Goal: Task Accomplishment & Management: Manage account settings

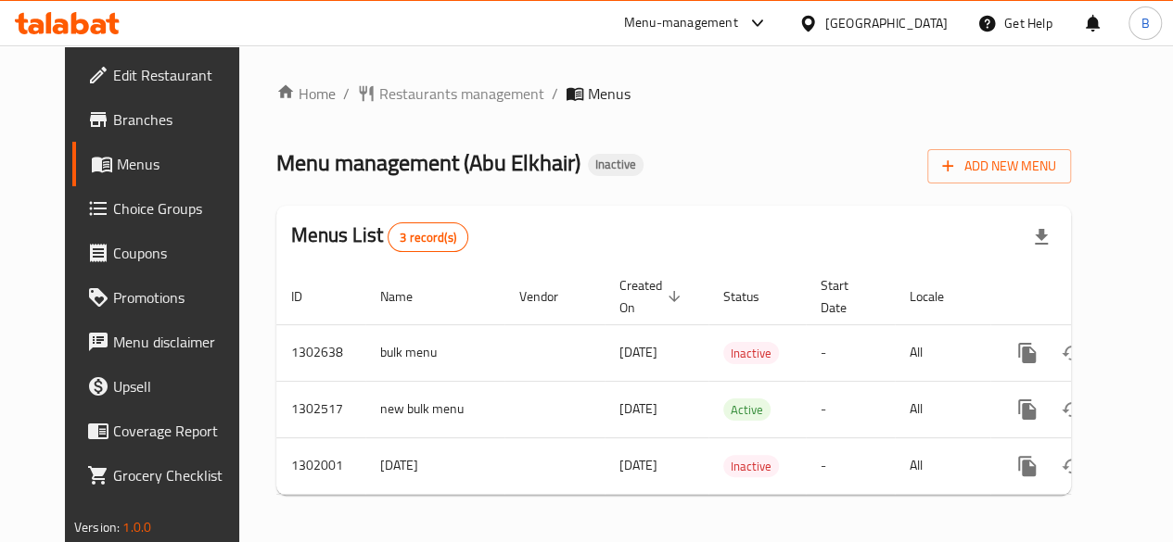
click at [113, 128] on span "Branches" at bounding box center [179, 119] width 133 height 22
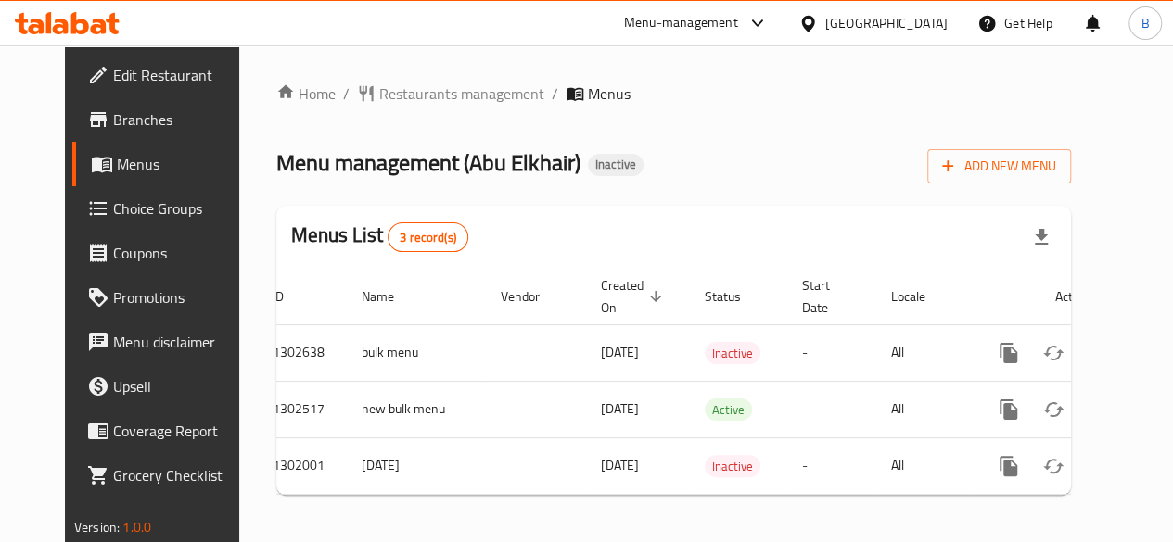
click at [915, 165] on div "Menu management ( [PERSON_NAME] ) Inactive Add New Menu" at bounding box center [673, 163] width 794 height 42
click at [832, 158] on div "Menu management ( [PERSON_NAME] ) Inactive Add New Menu" at bounding box center [673, 163] width 794 height 42
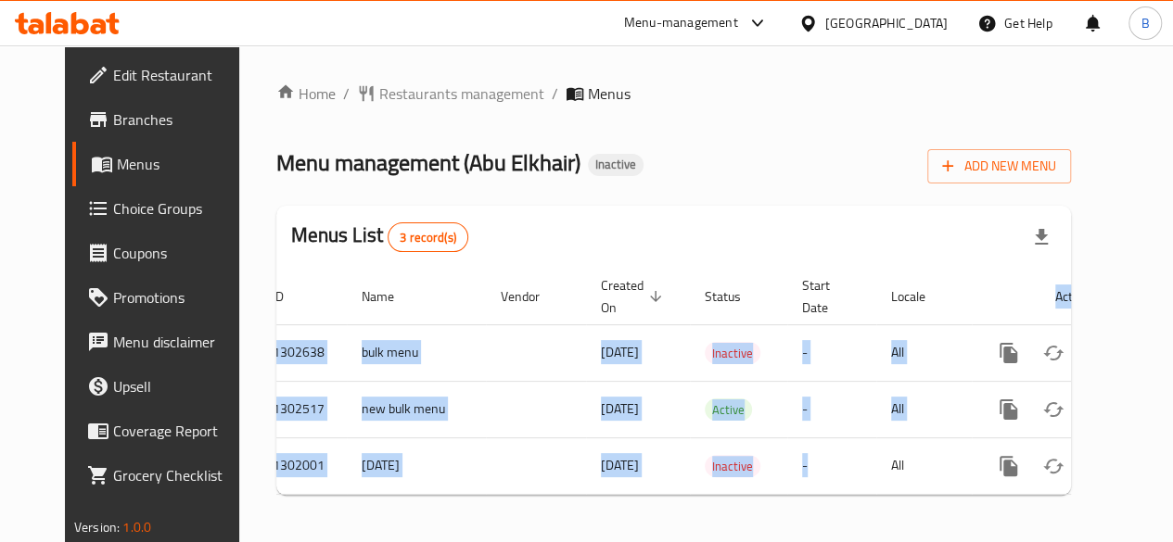
drag, startPoint x: 781, startPoint y: 490, endPoint x: 828, endPoint y: 500, distance: 48.2
click at [828, 495] on div "ID Name Vendor Created On sorted descending Status Start Date Locale Actions 13…" at bounding box center [673, 382] width 794 height 226
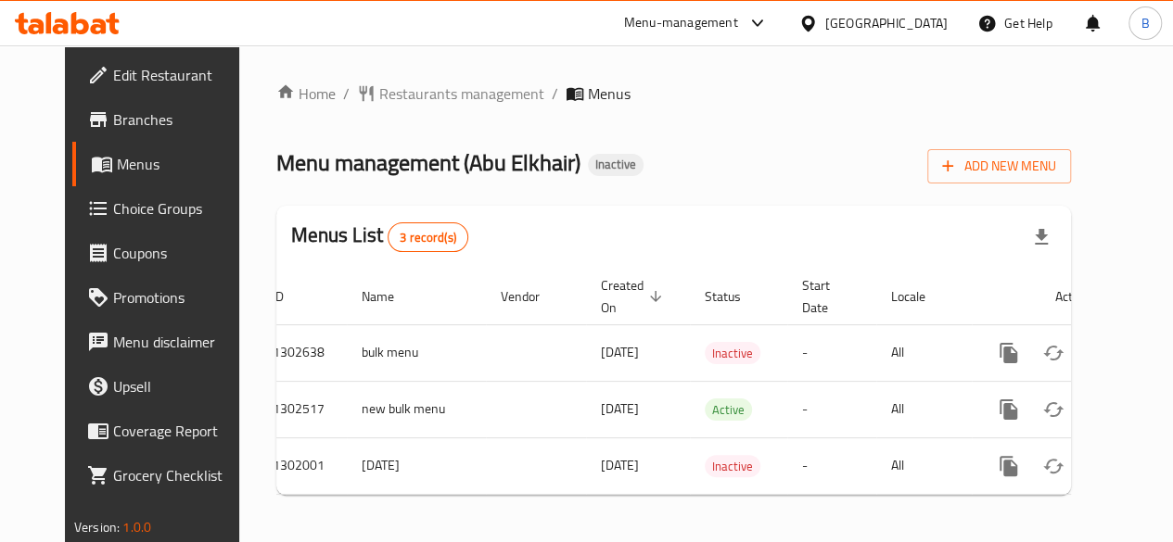
click at [840, 134] on div "Home / Restaurants management / Menus Menu management ( [PERSON_NAME] ) Inactiv…" at bounding box center [673, 296] width 794 height 427
drag, startPoint x: 1088, startPoint y: 337, endPoint x: 692, endPoint y: 155, distance: 436.8
click at [692, 155] on div "Menu management ( [PERSON_NAME] ) Inactive Add New Menu" at bounding box center [673, 163] width 794 height 42
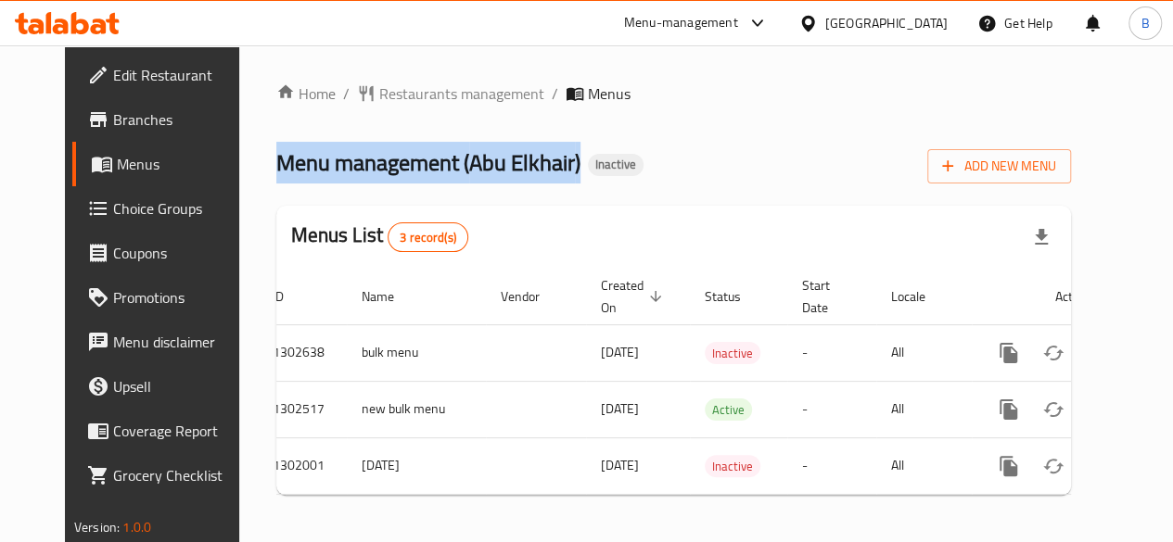
drag, startPoint x: 538, startPoint y: 165, endPoint x: 213, endPoint y: 164, distance: 324.4
click at [239, 164] on div "Home / Restaurants management / Menus Menu management ( [PERSON_NAME] ) Inactiv…" at bounding box center [673, 296] width 869 height 502
drag, startPoint x: 213, startPoint y: 164, endPoint x: 603, endPoint y: 163, distance: 390.3
click at [603, 163] on div "Home / Restaurants management / Menus Menu management ( [PERSON_NAME] ) Inactiv…" at bounding box center [673, 296] width 869 height 502
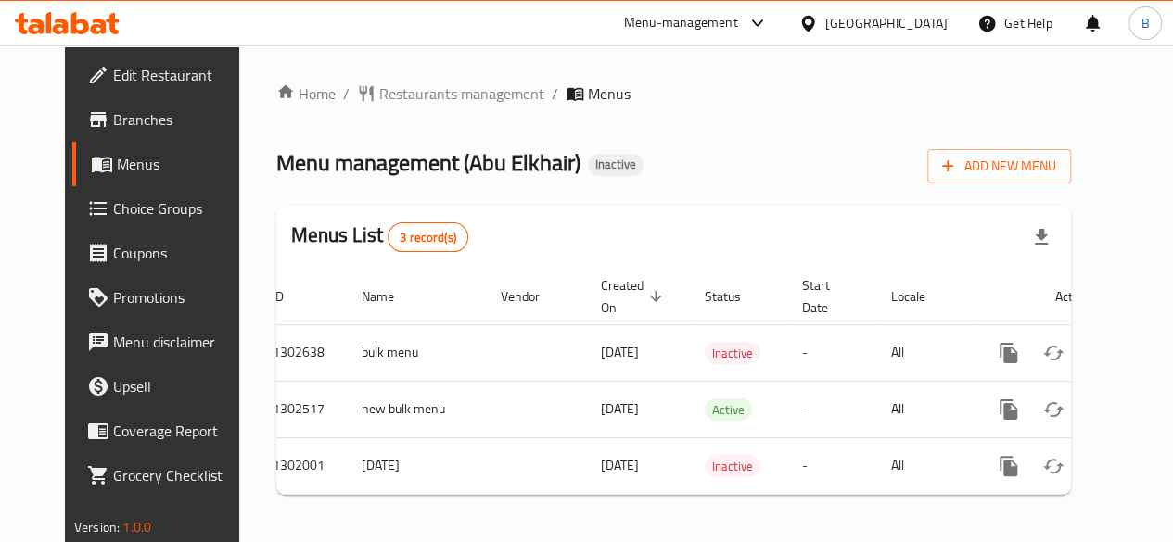
click at [646, 171] on div "Menu management ( [PERSON_NAME] ) Inactive Add New Menu" at bounding box center [673, 163] width 794 height 42
drag, startPoint x: 545, startPoint y: 156, endPoint x: 208, endPoint y: 153, distance: 337.4
click at [239, 153] on div "Home / Restaurants management / Menus Menu management ( [PERSON_NAME] ) Inactiv…" at bounding box center [673, 296] width 869 height 502
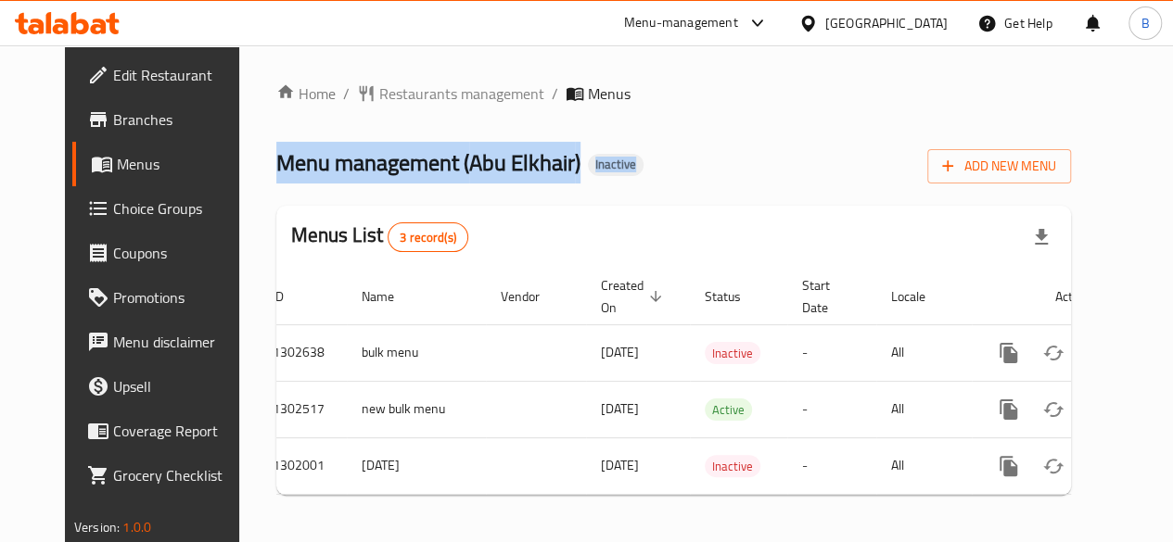
drag, startPoint x: 208, startPoint y: 153, endPoint x: 638, endPoint y: 157, distance: 430.1
click at [638, 157] on div "Home / Restaurants management / Menus Menu management ( [PERSON_NAME] ) Inactiv…" at bounding box center [673, 296] width 869 height 502
click at [638, 157] on div "Menu management ( [PERSON_NAME] ) Inactive Add New Menu" at bounding box center [673, 163] width 794 height 42
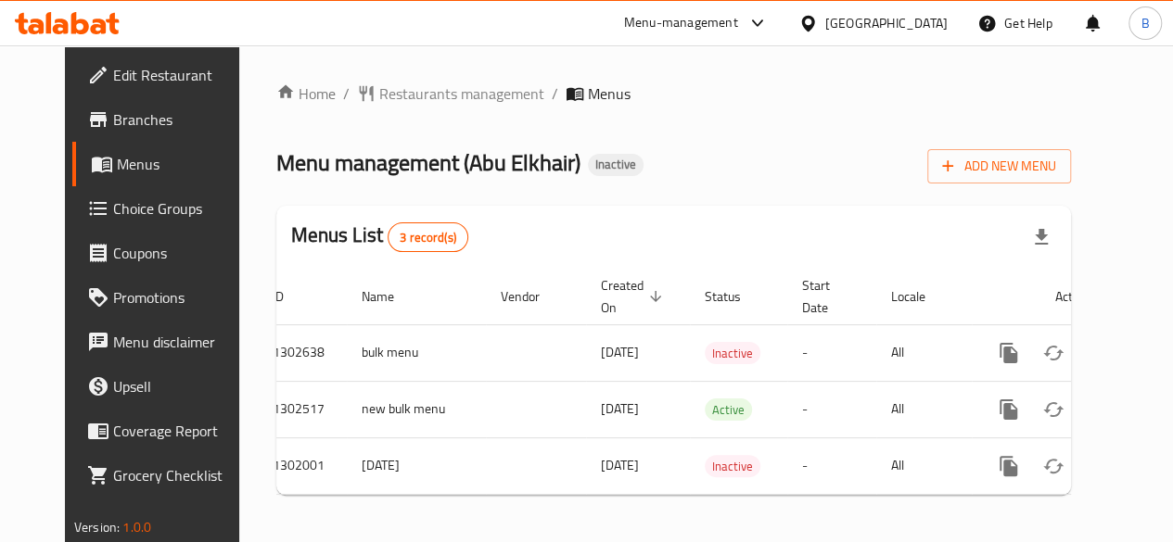
drag, startPoint x: 545, startPoint y: 164, endPoint x: 213, endPoint y: 142, distance: 332.6
click at [239, 142] on div "Home / Restaurants management / Menus Menu management ( [PERSON_NAME] ) Inactiv…" at bounding box center [673, 296] width 869 height 502
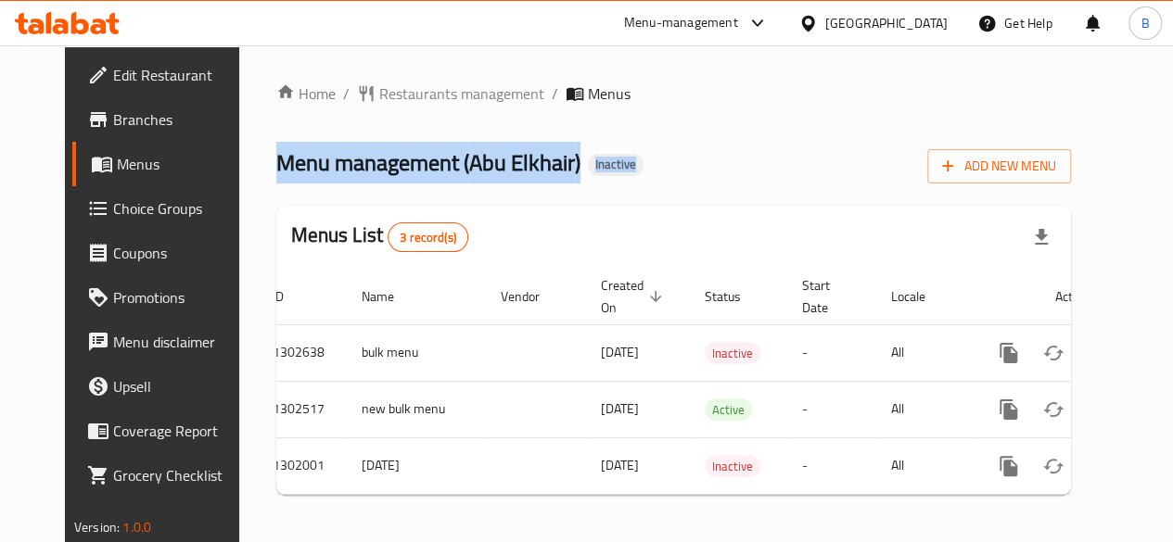
drag, startPoint x: 213, startPoint y: 142, endPoint x: 605, endPoint y: 144, distance: 392.1
click at [605, 144] on div "Home / Restaurants management / Menus Menu management ( [PERSON_NAME] ) Inactiv…" at bounding box center [673, 296] width 869 height 502
click at [605, 144] on div "Menu management ( [PERSON_NAME] ) Inactive Add New Menu" at bounding box center [673, 163] width 794 height 42
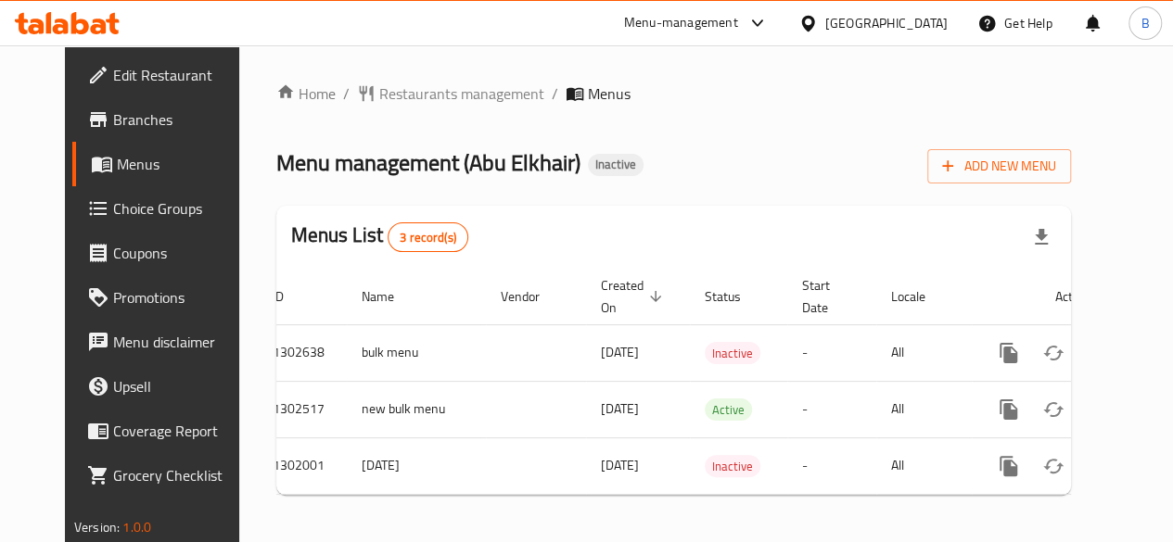
drag, startPoint x: 541, startPoint y: 157, endPoint x: 201, endPoint y: 166, distance: 340.3
click at [239, 166] on div "Home / Restaurants management / Menus Menu management ( [PERSON_NAME] ) Inactiv…" at bounding box center [673, 296] width 869 height 502
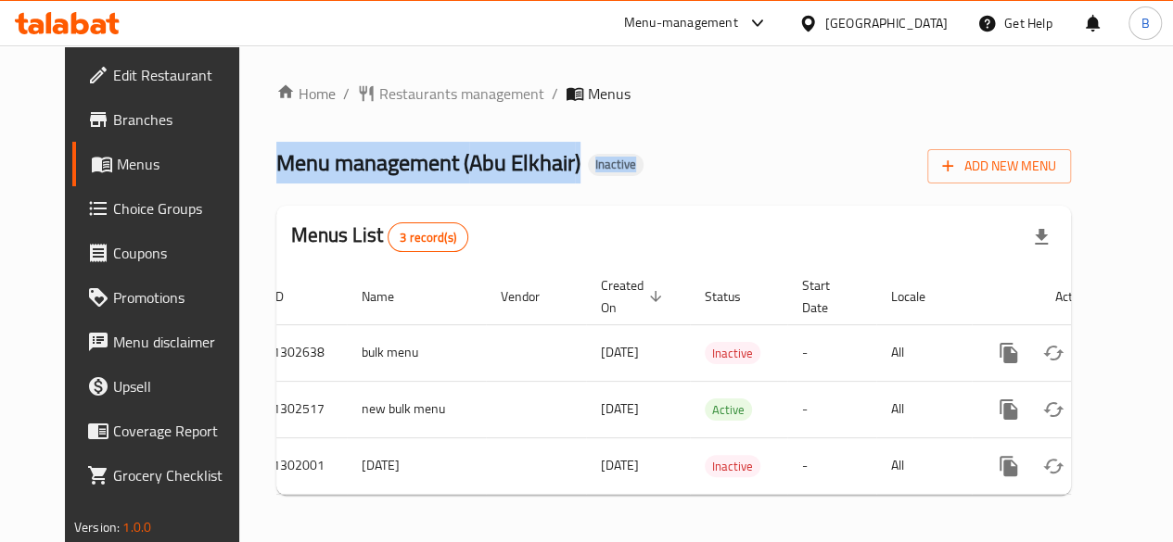
drag, startPoint x: 201, startPoint y: 166, endPoint x: 636, endPoint y: 165, distance: 434.8
click at [636, 165] on div "Home / Restaurants management / Menus Menu management ( [PERSON_NAME] ) Inactiv…" at bounding box center [673, 296] width 869 height 502
click at [636, 165] on div "Menu management ( [PERSON_NAME] ) Inactive Add New Menu" at bounding box center [673, 163] width 794 height 42
drag, startPoint x: 540, startPoint y: 161, endPoint x: 215, endPoint y: 158, distance: 324.5
click at [239, 158] on div "Home / Restaurants management / Menus Menu management ( [PERSON_NAME] ) Inactiv…" at bounding box center [673, 296] width 869 height 502
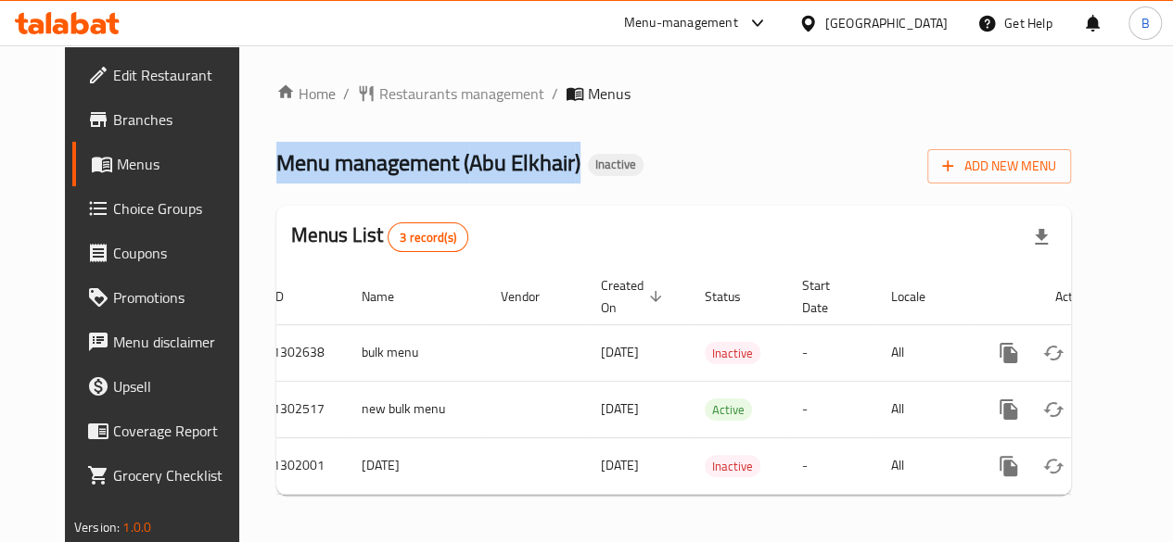
click at [239, 158] on div "Home / Restaurants management / Menus Menu management ( [PERSON_NAME] ) Inactiv…" at bounding box center [673, 296] width 869 height 502
drag, startPoint x: 215, startPoint y: 158, endPoint x: 668, endPoint y: 159, distance: 453.3
click at [668, 159] on div "Home / Restaurants management / Menus Menu management ( [PERSON_NAME] ) Inactiv…" at bounding box center [673, 296] width 869 height 502
click at [668, 159] on div "Menu management ( [PERSON_NAME] ) Inactive Add New Menu" at bounding box center [673, 163] width 794 height 42
drag, startPoint x: 541, startPoint y: 156, endPoint x: 172, endPoint y: 146, distance: 369.1
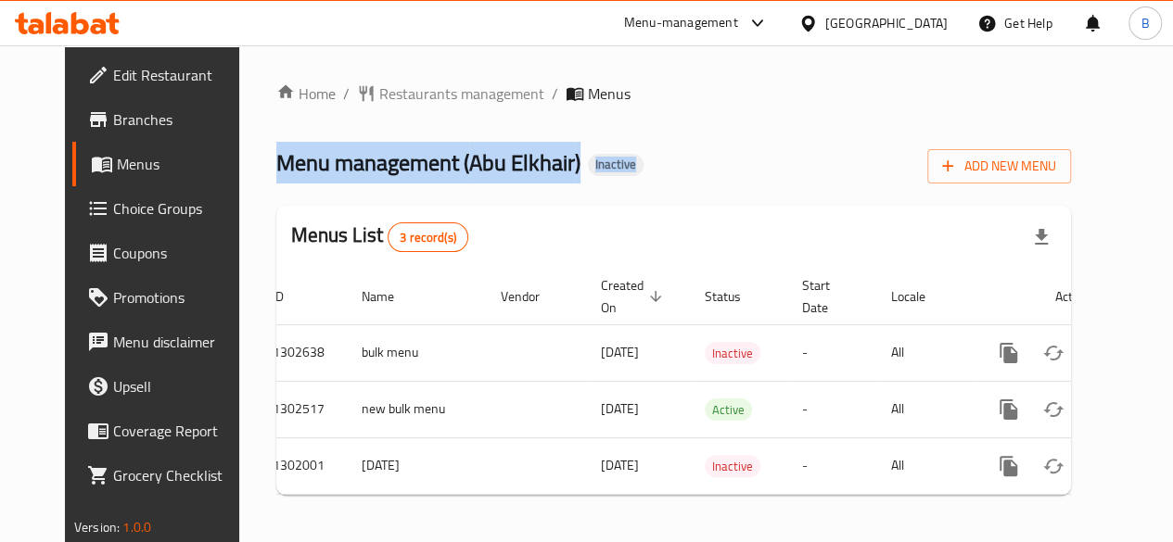
click at [172, 146] on div "Edit Restaurant Branches Menus Choice Groups Coupons Promotions Menu disclaimer…" at bounding box center [586, 296] width 1043 height 502
click at [239, 151] on div "Home / Restaurants management / Menus Menu management ( [PERSON_NAME] ) Inactiv…" at bounding box center [673, 296] width 869 height 502
drag, startPoint x: 222, startPoint y: 151, endPoint x: 552, endPoint y: 170, distance: 329.6
click at [552, 170] on div "Home / Restaurants management / Menus Menu management ( [PERSON_NAME] ) Inactiv…" at bounding box center [673, 296] width 869 height 502
click at [588, 170] on span "Inactive" at bounding box center [616, 165] width 56 height 16
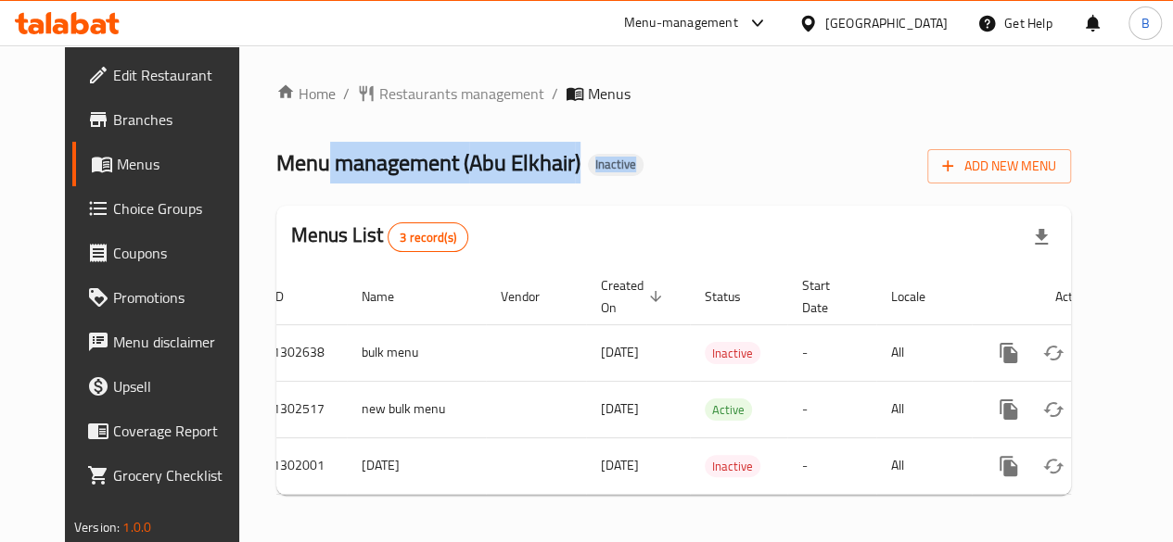
drag, startPoint x: 552, startPoint y: 170, endPoint x: 289, endPoint y: 167, distance: 262.4
click at [289, 167] on h2 "Menu management ( [PERSON_NAME] ) Inactive" at bounding box center [459, 163] width 367 height 30
click at [289, 167] on span "Menu management ( [PERSON_NAME] )" at bounding box center [428, 163] width 304 height 42
drag, startPoint x: 221, startPoint y: 166, endPoint x: 701, endPoint y: 177, distance: 480.3
click at [701, 177] on div "Home / Restaurants management / Menus Menu management ( [PERSON_NAME] ) Inactiv…" at bounding box center [673, 296] width 869 height 502
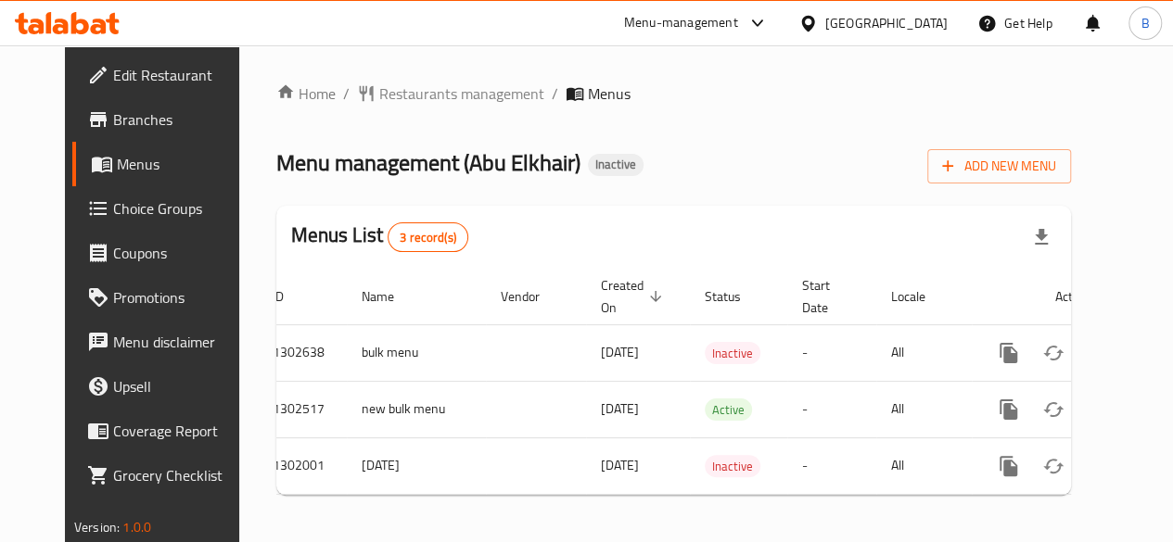
click at [701, 177] on div "Menu management ( [PERSON_NAME] ) Inactive Add New Menu" at bounding box center [673, 163] width 794 height 42
drag, startPoint x: 546, startPoint y: 169, endPoint x: 220, endPoint y: 167, distance: 326.3
click at [239, 167] on div "Home / Restaurants management / Menus Menu management ( [PERSON_NAME] ) Inactiv…" at bounding box center [673, 296] width 869 height 502
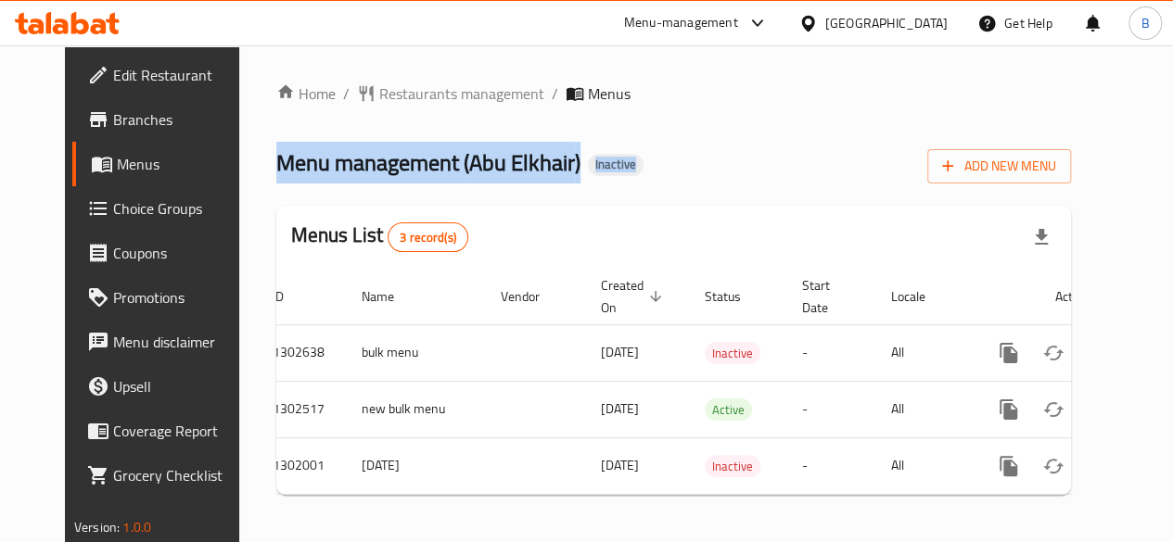
drag, startPoint x: 220, startPoint y: 167, endPoint x: 624, endPoint y: 177, distance: 404.3
click at [624, 177] on div "Home / Restaurants management / Menus Menu management ( [PERSON_NAME] ) Inactiv…" at bounding box center [673, 296] width 869 height 502
click at [624, 177] on div "Menu management ( [PERSON_NAME] ) Inactive Add New Menu" at bounding box center [673, 163] width 794 height 42
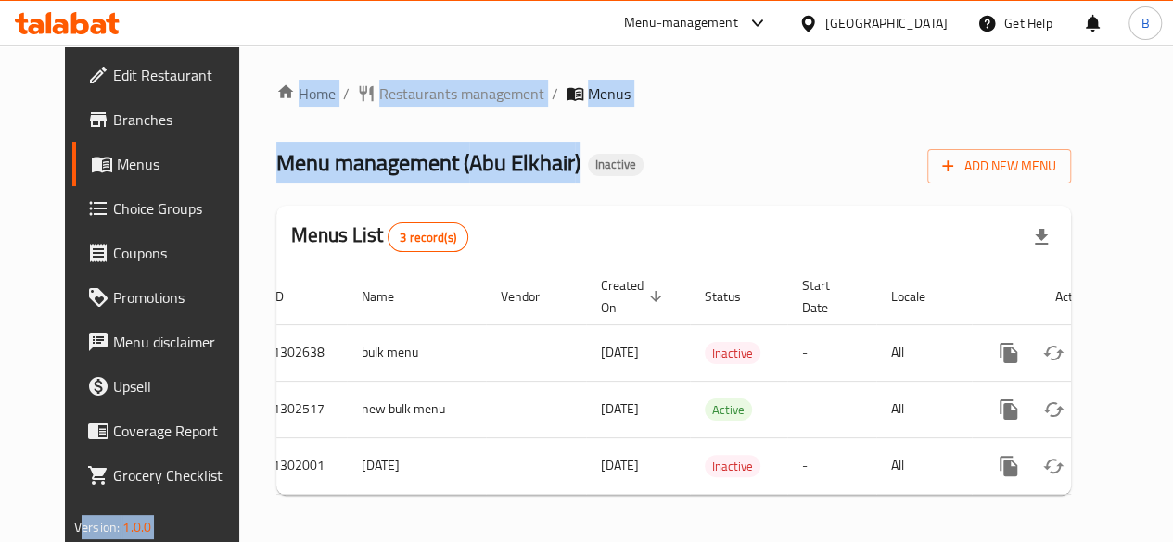
drag, startPoint x: 550, startPoint y: 168, endPoint x: 179, endPoint y: 166, distance: 370.8
click at [179, 166] on div "Edit Restaurant Branches Menus Choice Groups Coupons Promotions Menu disclaimer…" at bounding box center [586, 296] width 1043 height 502
click at [179, 166] on link "Menus" at bounding box center [166, 164] width 188 height 44
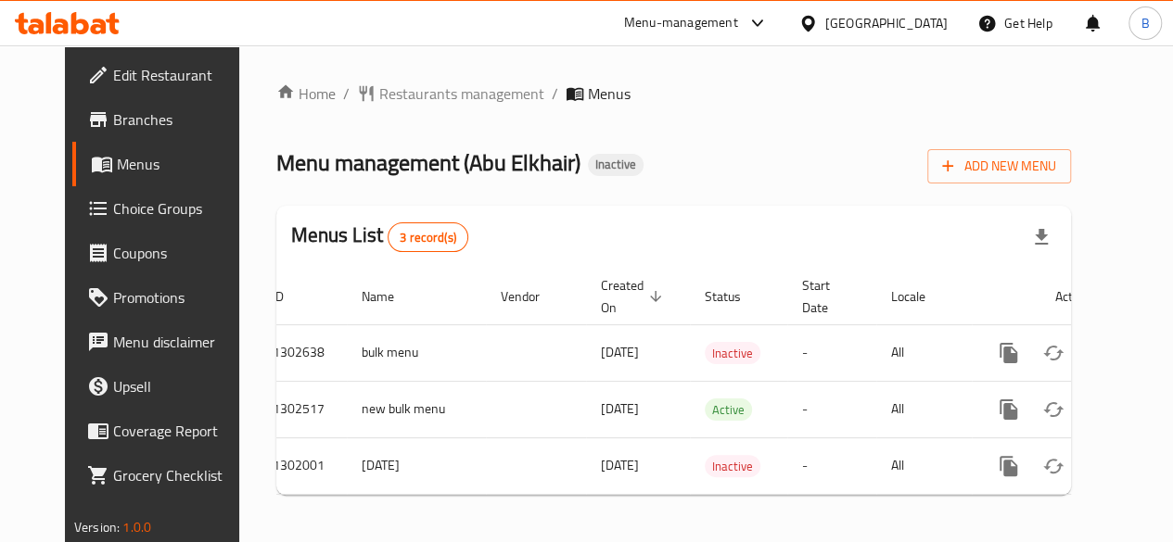
click at [658, 121] on div "Home / Restaurants management / Menus Menu management ( [PERSON_NAME] ) Inactiv…" at bounding box center [673, 296] width 794 height 427
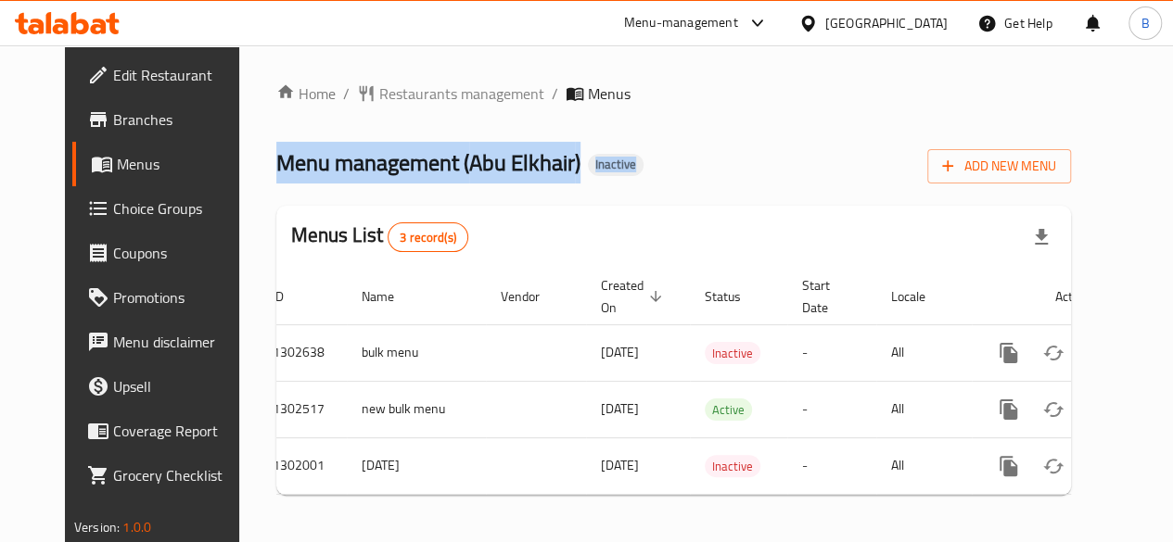
drag, startPoint x: 606, startPoint y: 164, endPoint x: 214, endPoint y: 170, distance: 392.2
click at [239, 170] on div "Home / Restaurants management / Menus Menu management ( [PERSON_NAME] ) Inactiv…" at bounding box center [673, 296] width 869 height 502
drag, startPoint x: 214, startPoint y: 170, endPoint x: 641, endPoint y: 170, distance: 426.4
click at [641, 170] on div "Home / Restaurants management / Menus Menu management ( [PERSON_NAME] ) Inactiv…" at bounding box center [673, 296] width 869 height 502
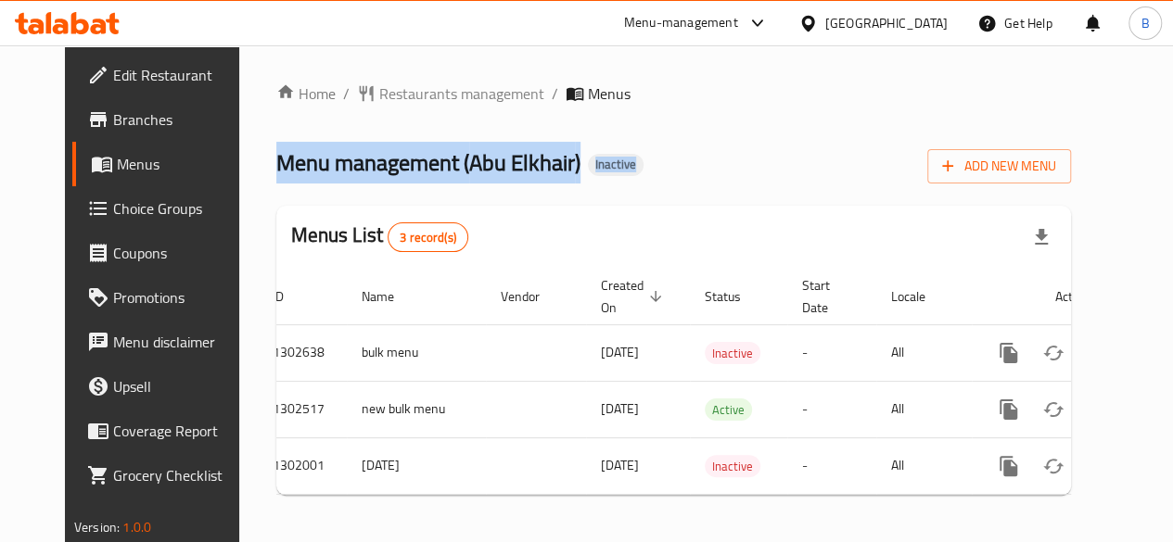
click at [641, 170] on div "Menu management ( [PERSON_NAME] ) Inactive Add New Menu" at bounding box center [673, 163] width 794 height 42
drag, startPoint x: 641, startPoint y: 170, endPoint x: 212, endPoint y: 162, distance: 428.3
click at [239, 162] on div "Home / Restaurants management / Menus Menu management ( [PERSON_NAME] ) Inactiv…" at bounding box center [673, 296] width 869 height 502
drag, startPoint x: 212, startPoint y: 162, endPoint x: 634, endPoint y: 169, distance: 421.8
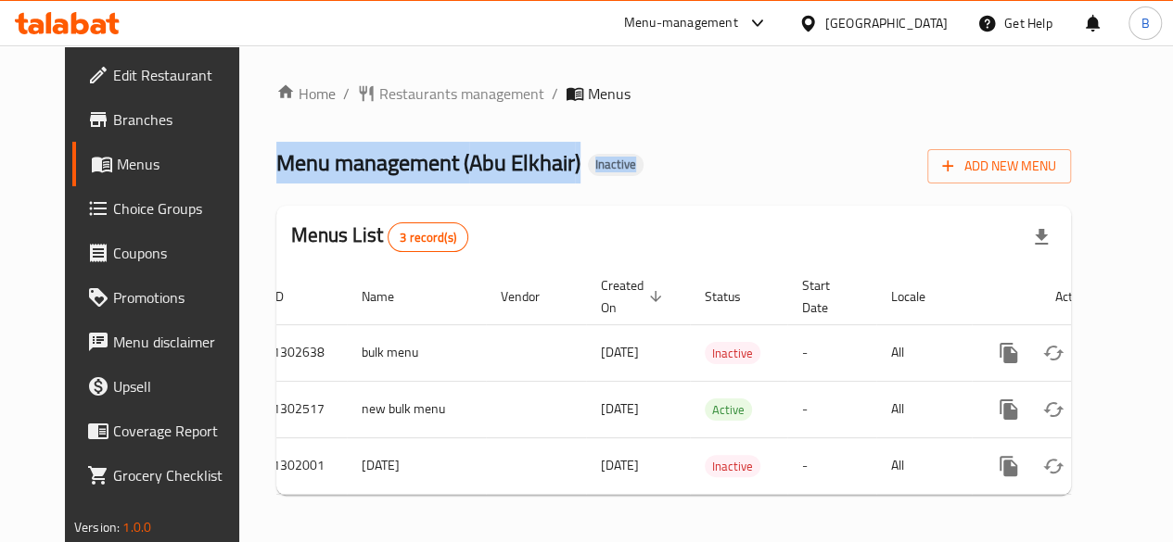
click at [634, 169] on div "Home / Restaurants management / Menus Menu management ( [PERSON_NAME] ) Inactiv…" at bounding box center [673, 296] width 869 height 502
click at [634, 169] on div "Menu management ( [PERSON_NAME] ) Inactive Add New Menu" at bounding box center [673, 163] width 794 height 42
drag, startPoint x: 539, startPoint y: 164, endPoint x: 209, endPoint y: 155, distance: 330.1
click at [239, 155] on div "Home / Restaurants management / Menus Menu management ( [PERSON_NAME] ) Inactiv…" at bounding box center [673, 296] width 869 height 502
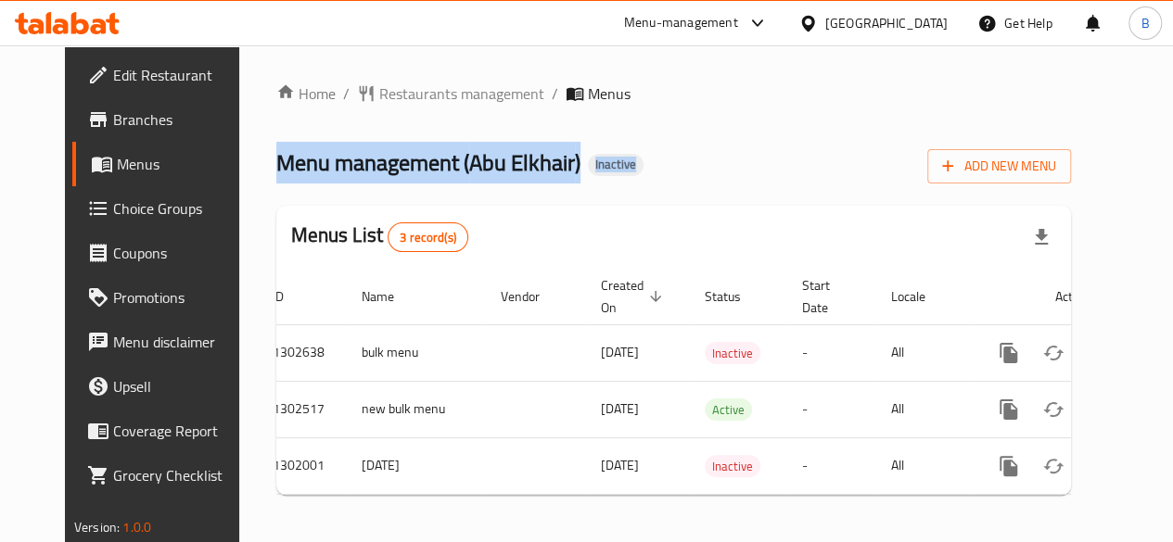
drag, startPoint x: 209, startPoint y: 155, endPoint x: 662, endPoint y: 163, distance: 453.4
click at [662, 163] on div "Home / Restaurants management / Menus Menu management ( [PERSON_NAME] ) Inactiv…" at bounding box center [673, 296] width 869 height 502
click at [662, 163] on div "Menu management ( [PERSON_NAME] ) Inactive Add New Menu" at bounding box center [673, 163] width 794 height 42
drag, startPoint x: 218, startPoint y: 157, endPoint x: 627, endPoint y: 171, distance: 409.1
click at [627, 171] on div "Home / Restaurants management / Menus Menu management ( [PERSON_NAME] ) Inactiv…" at bounding box center [673, 296] width 869 height 502
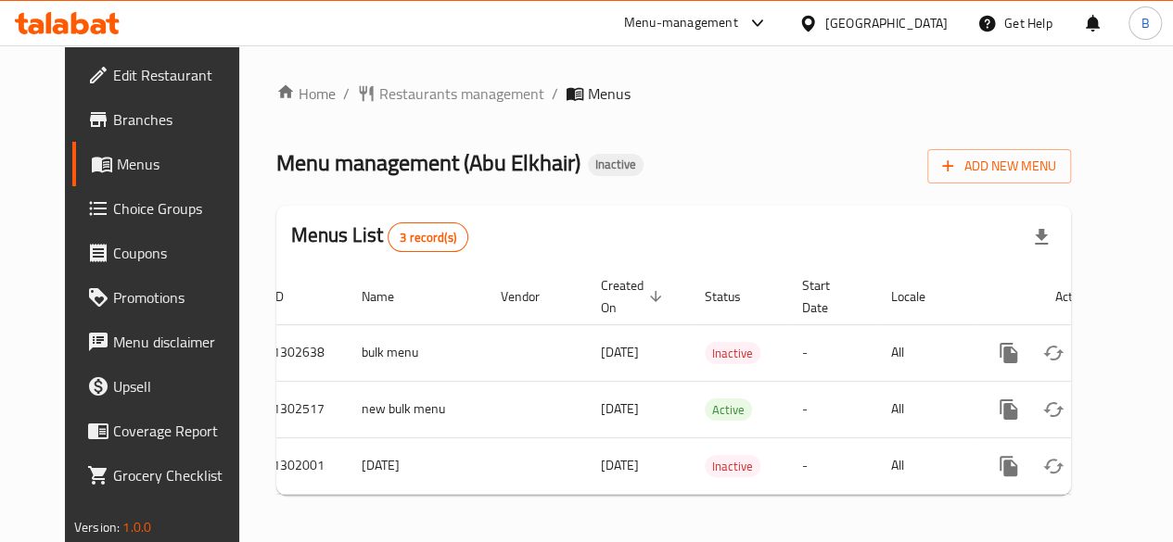
click at [627, 171] on div "Menu management ( [PERSON_NAME] ) Inactive Add New Menu" at bounding box center [673, 163] width 794 height 42
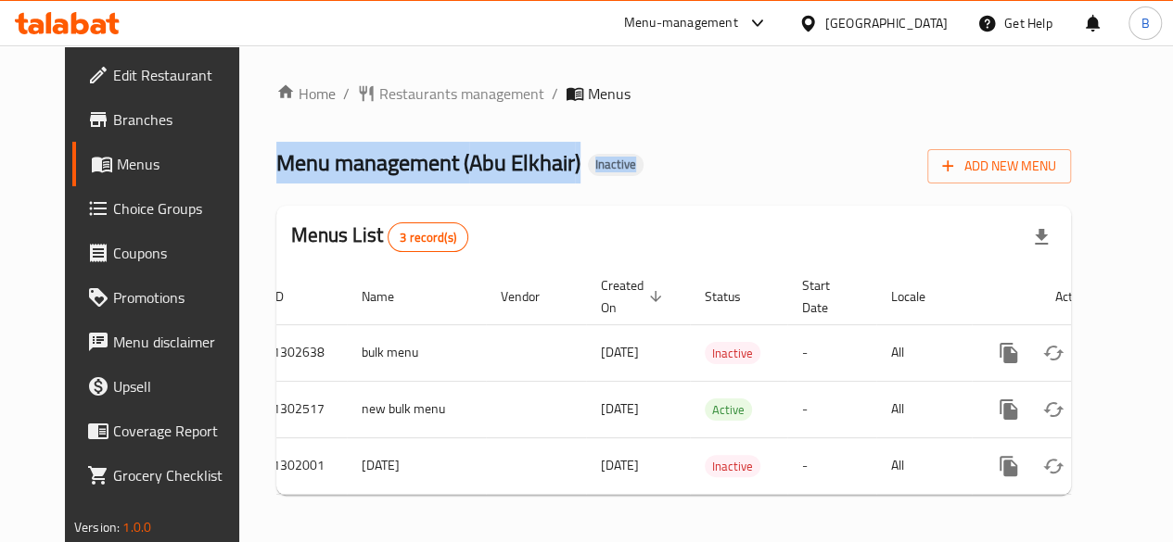
drag, startPoint x: 218, startPoint y: 159, endPoint x: 649, endPoint y: 159, distance: 431.1
click at [649, 159] on div "Home / Restaurants management / Menus Menu management ( [PERSON_NAME] ) Inactiv…" at bounding box center [673, 296] width 869 height 502
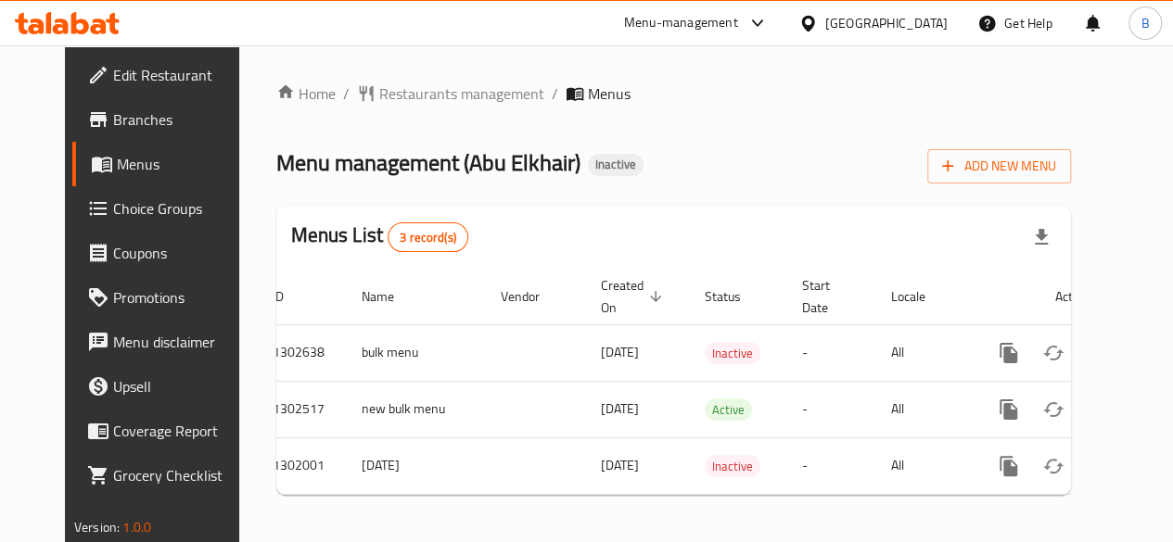
click at [649, 159] on div "Menu management ( [PERSON_NAME] ) Inactive Add New Menu" at bounding box center [673, 163] width 794 height 42
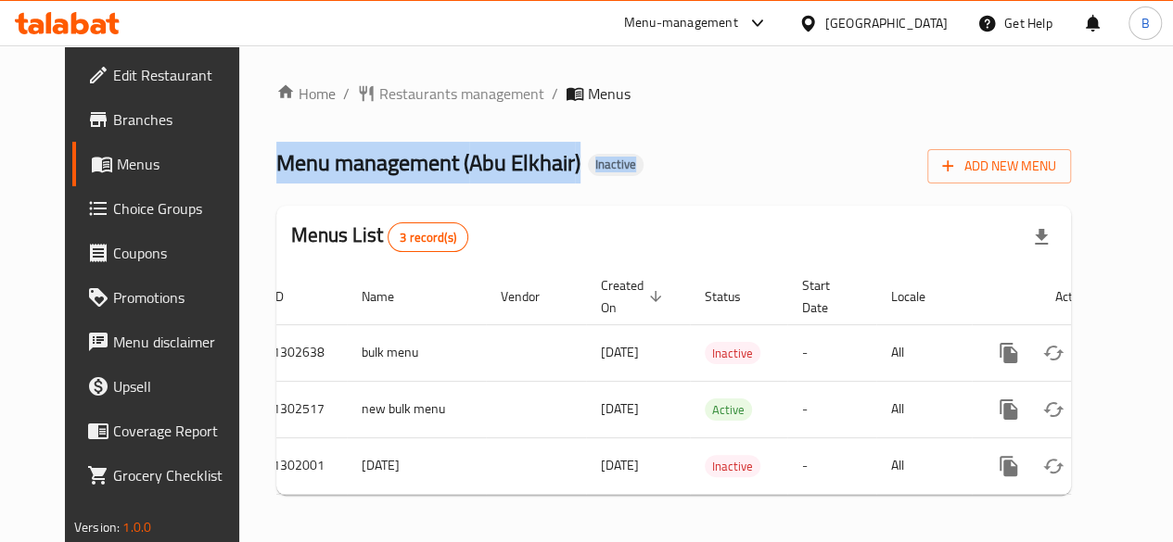
drag, startPoint x: 226, startPoint y: 162, endPoint x: 617, endPoint y: 161, distance: 391.2
click at [617, 161] on div "Home / Restaurants management / Menus Menu management ( [PERSON_NAME] ) Inactiv…" at bounding box center [673, 296] width 869 height 502
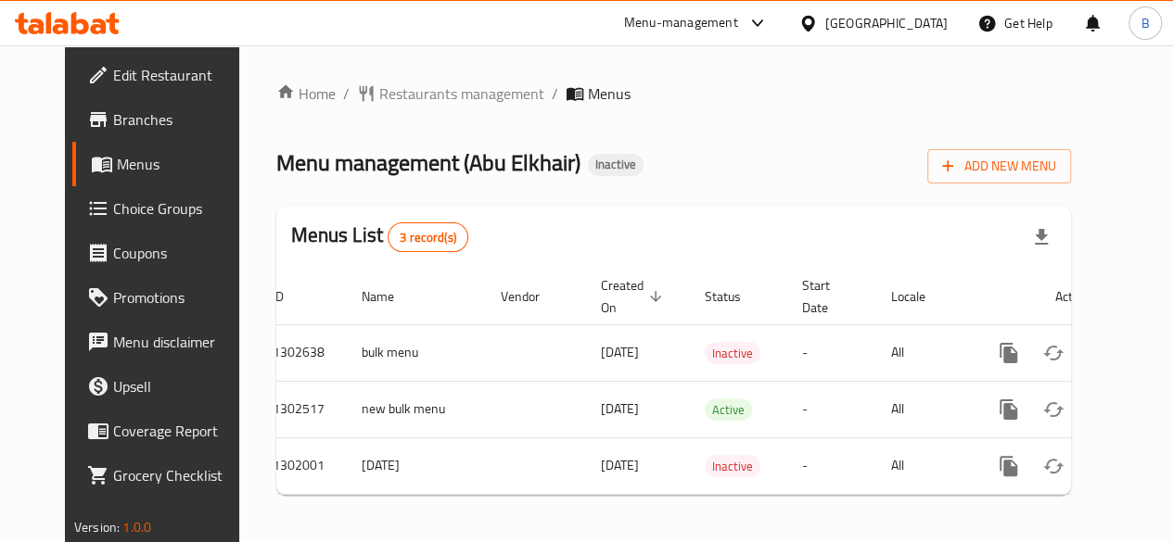
click at [617, 161] on div "Menu management ( [PERSON_NAME] ) Inactive Add New Menu" at bounding box center [673, 163] width 794 height 42
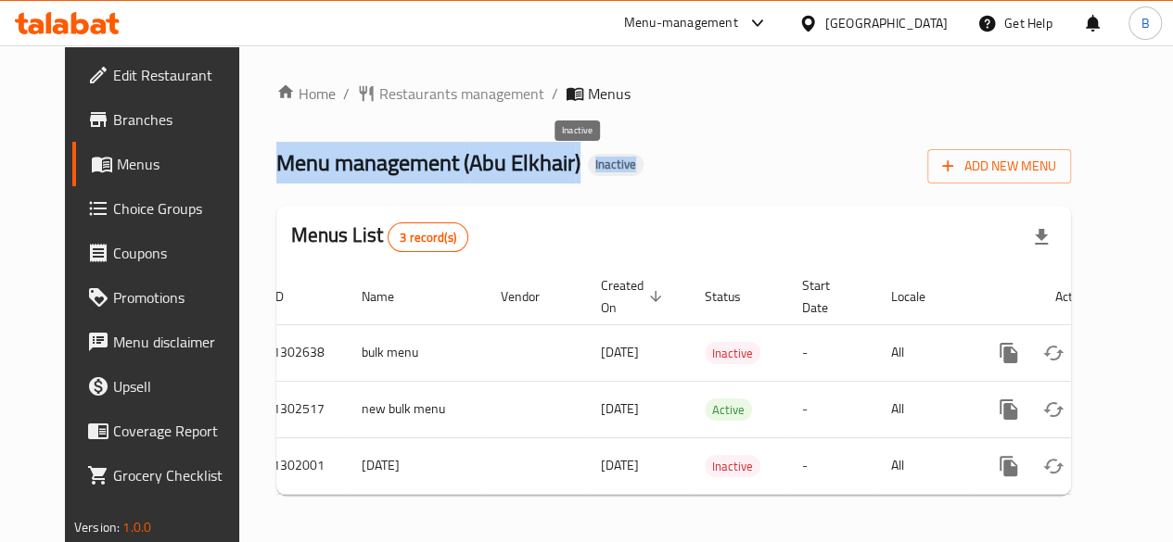
drag, startPoint x: 221, startPoint y: 159, endPoint x: 624, endPoint y: 168, distance: 403.3
click at [624, 168] on div "Home / Restaurants management / Menus Menu management ( [PERSON_NAME] ) Inactiv…" at bounding box center [673, 296] width 869 height 502
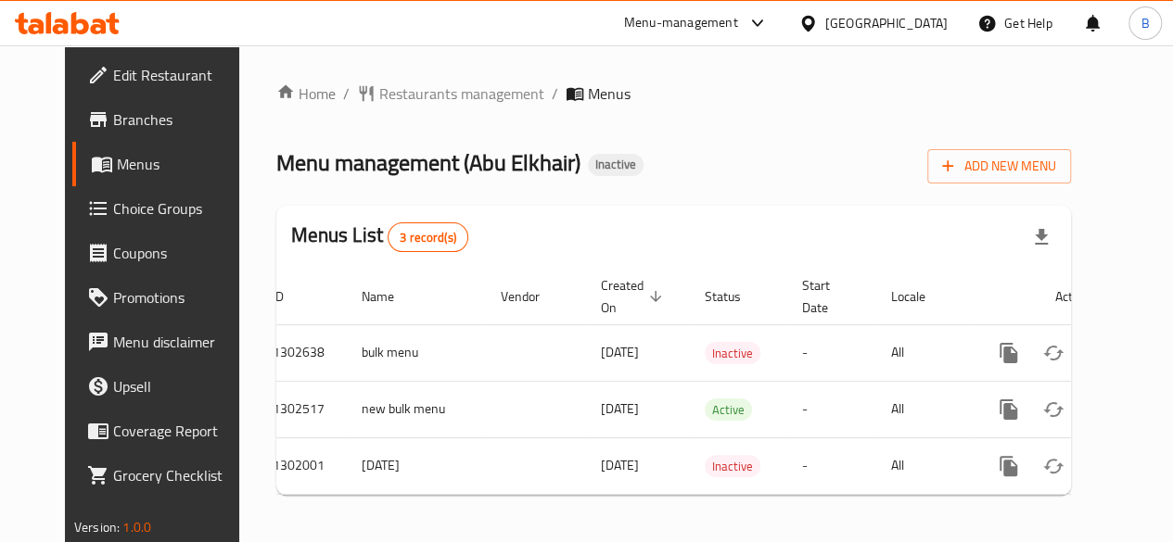
click at [624, 168] on div "Menu management ( [PERSON_NAME] ) Inactive Add New Menu" at bounding box center [673, 163] width 794 height 42
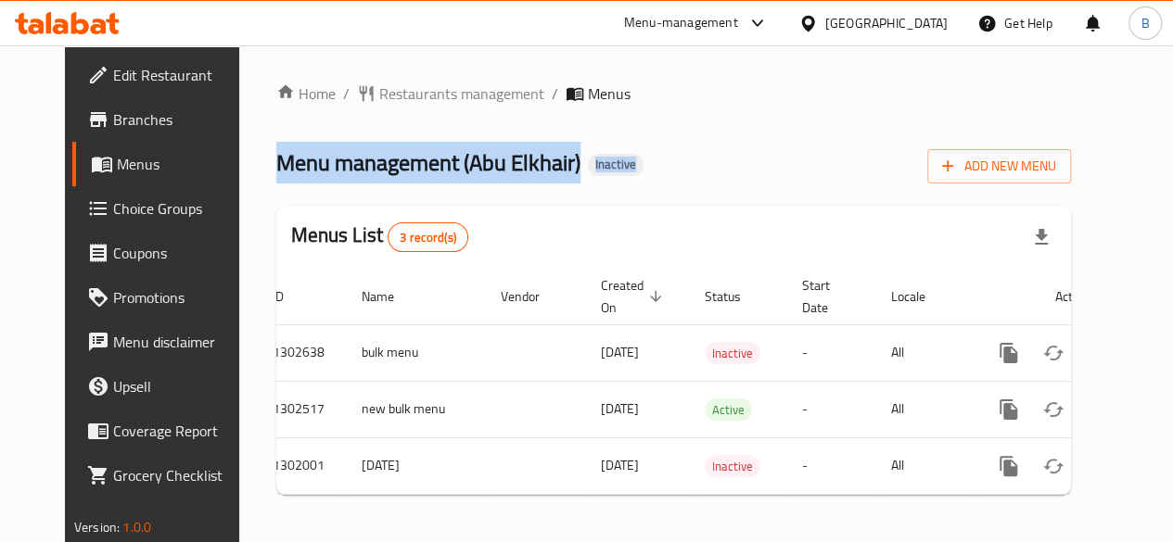
drag, startPoint x: 221, startPoint y: 162, endPoint x: 618, endPoint y: 177, distance: 398.0
click at [618, 177] on div "Home / Restaurants management / Menus Menu management ( [PERSON_NAME] ) Inactiv…" at bounding box center [673, 296] width 869 height 502
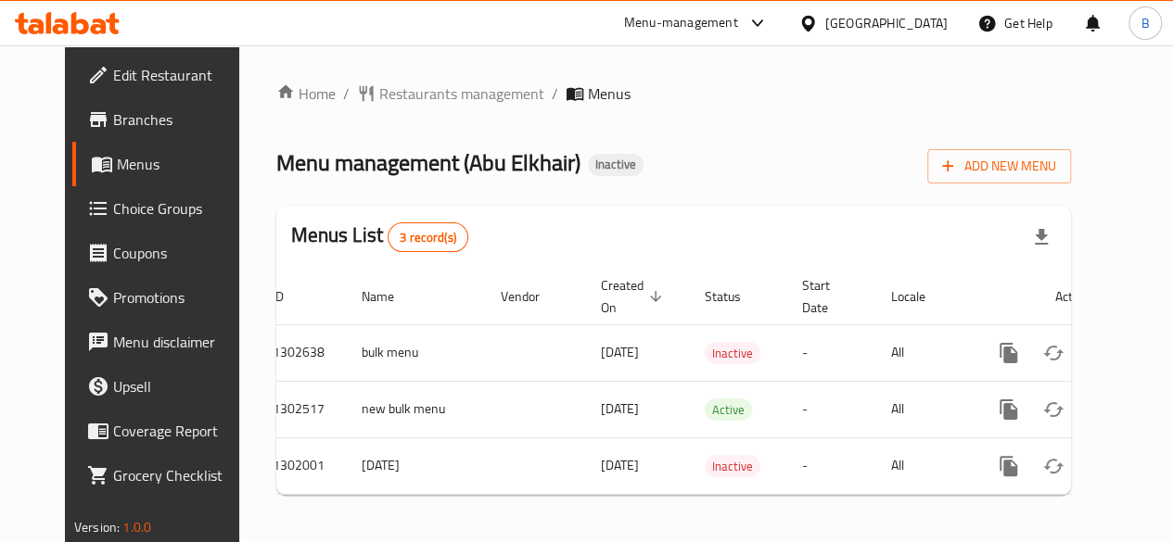
click at [618, 177] on div "Menu management ( [PERSON_NAME] ) Inactive Add New Menu" at bounding box center [673, 163] width 794 height 42
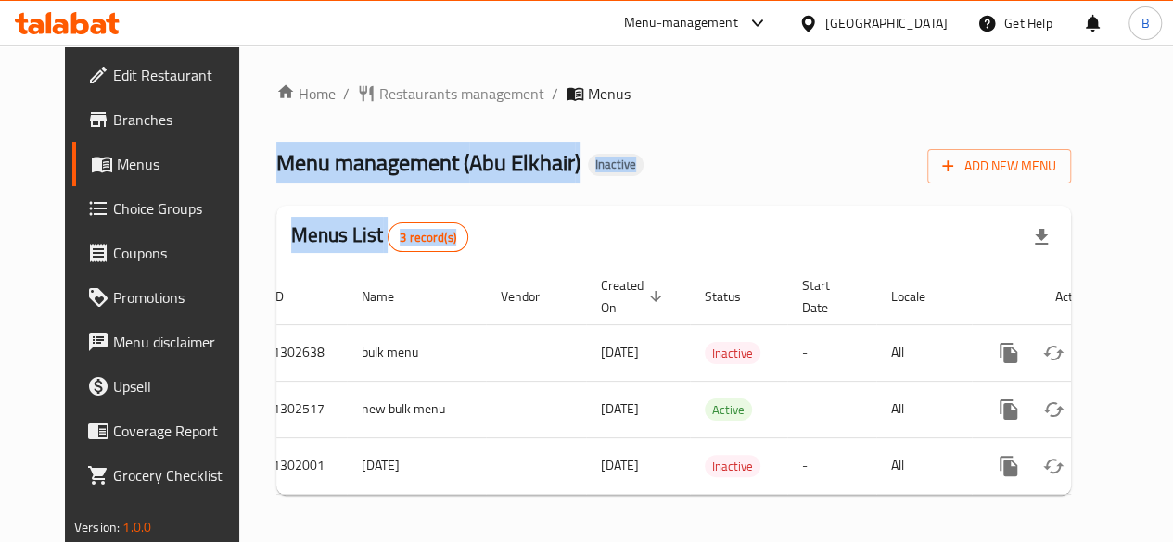
drag, startPoint x: 235, startPoint y: 159, endPoint x: 656, endPoint y: 194, distance: 422.2
click at [656, 194] on div "Home / Restaurants management / Menus Menu management ( [PERSON_NAME] ) Inactiv…" at bounding box center [673, 296] width 794 height 427
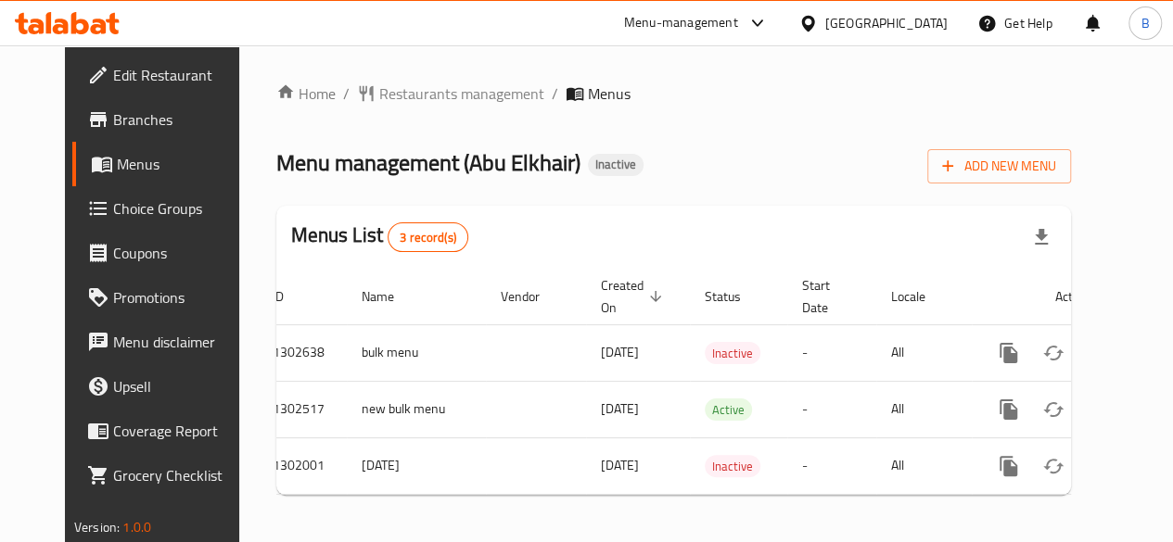
click at [656, 194] on div "Home / Restaurants management / Menus Menu management ( [PERSON_NAME] ) Inactiv…" at bounding box center [673, 296] width 794 height 427
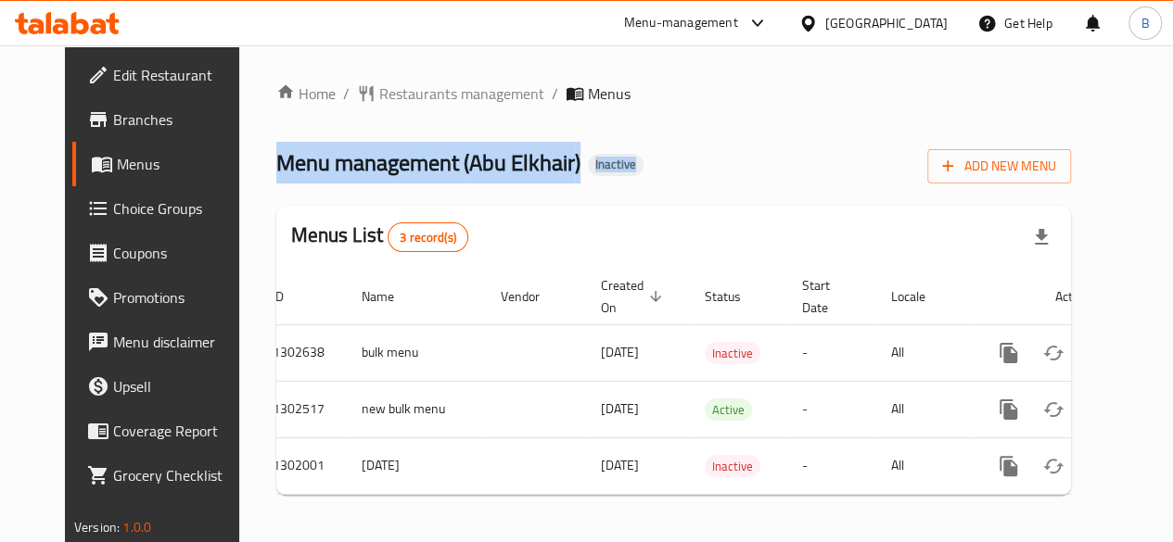
drag, startPoint x: 231, startPoint y: 171, endPoint x: 697, endPoint y: 168, distance: 466.3
click at [697, 168] on div "Home / Restaurants management / Menus Menu management ( [PERSON_NAME] ) Inactiv…" at bounding box center [673, 296] width 869 height 502
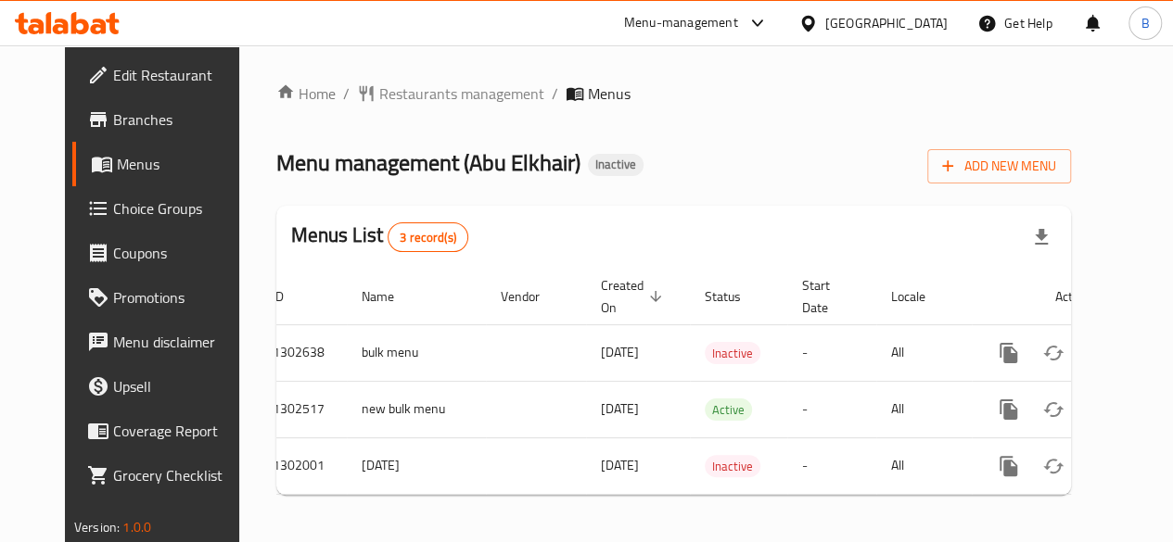
click at [697, 168] on div "Menu management ( [PERSON_NAME] ) Inactive Add New Menu" at bounding box center [673, 163] width 794 height 42
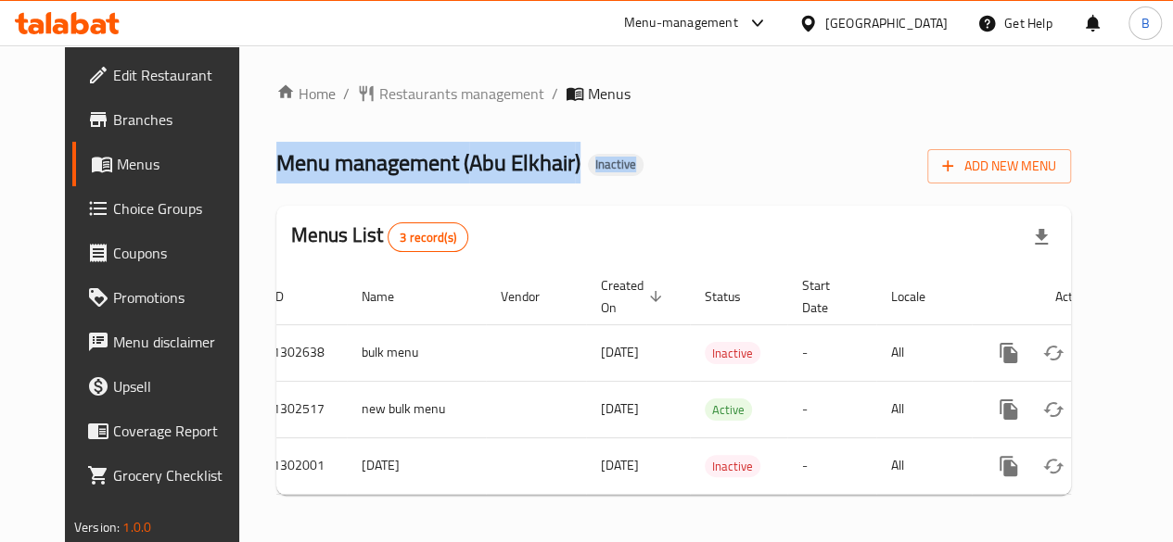
drag, startPoint x: 217, startPoint y: 159, endPoint x: 644, endPoint y: 170, distance: 427.5
click at [644, 170] on div "Home / Restaurants management / Menus Menu management ( [PERSON_NAME] ) Inactiv…" at bounding box center [673, 296] width 869 height 502
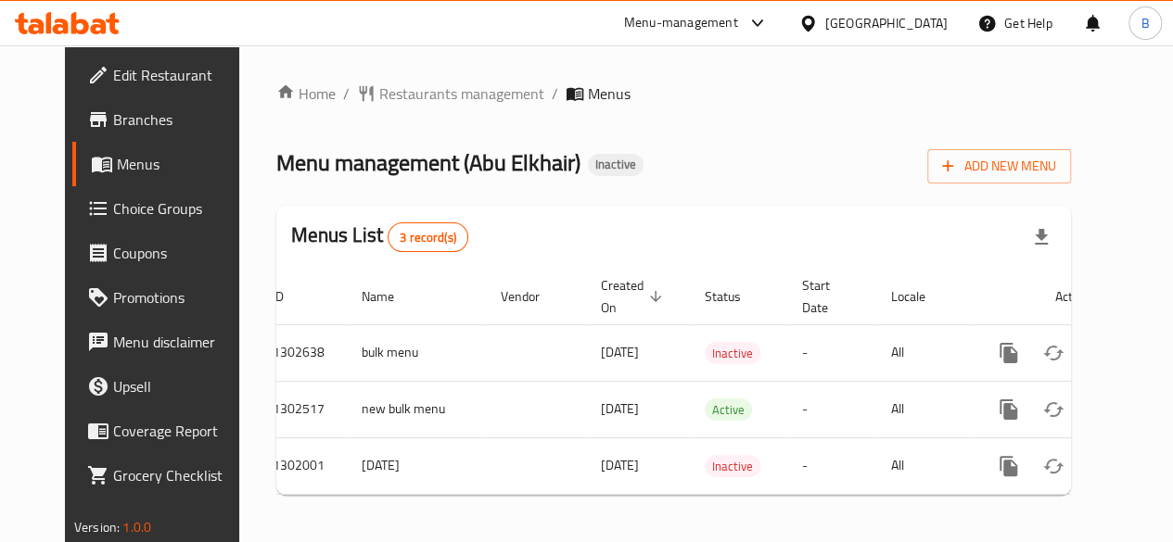
click at [644, 170] on div "Menu management ( [PERSON_NAME] ) Inactive Add New Menu" at bounding box center [673, 163] width 794 height 42
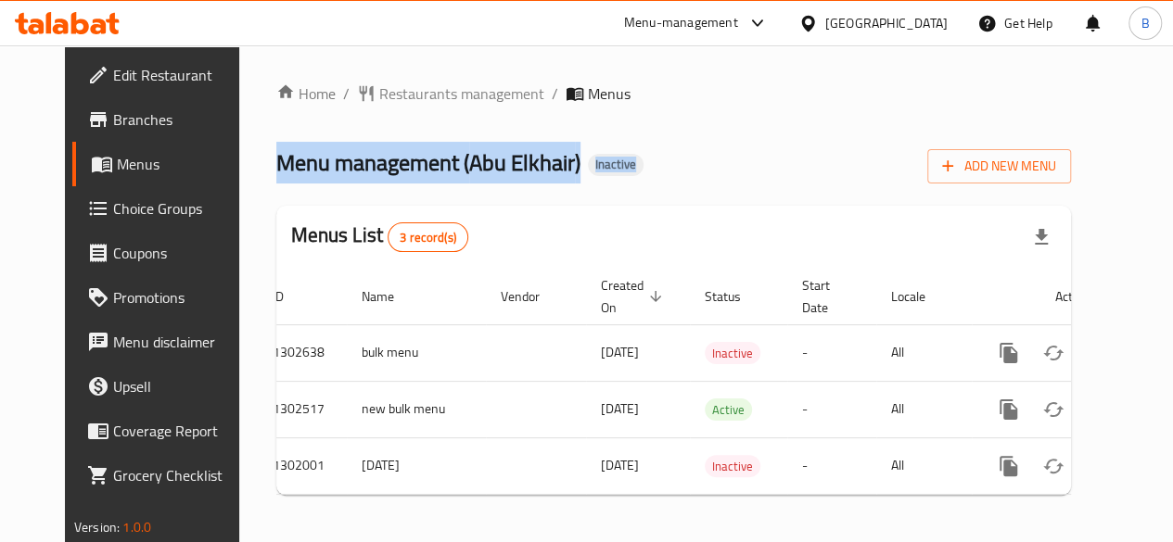
drag, startPoint x: 222, startPoint y: 163, endPoint x: 672, endPoint y: 175, distance: 449.8
click at [672, 175] on div "Home / Restaurants management / Menus Menu management ( [PERSON_NAME] ) Inactiv…" at bounding box center [673, 296] width 869 height 502
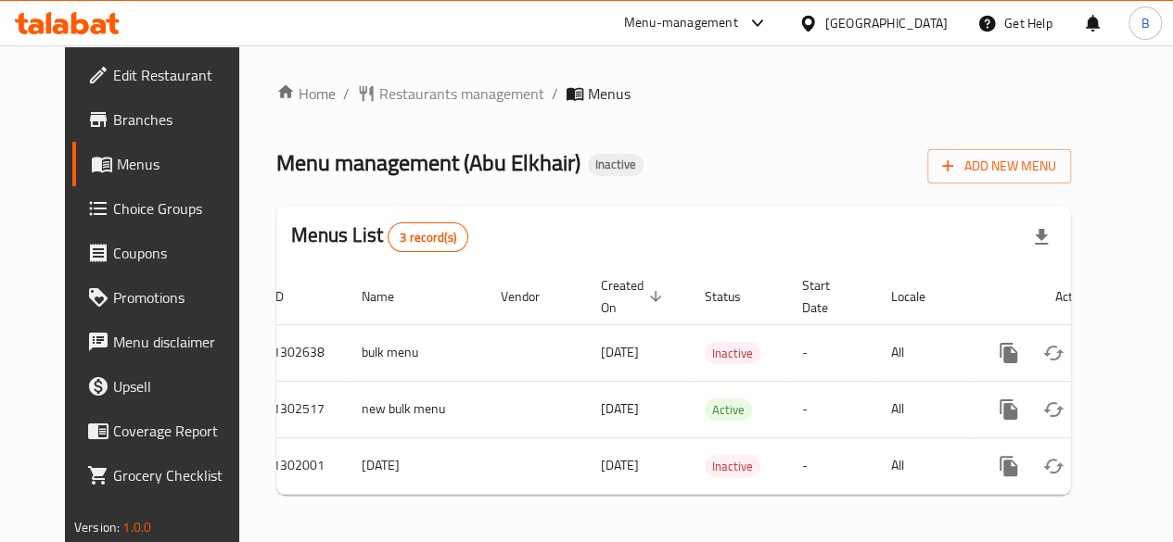
click at [672, 175] on div "Menu management ( [PERSON_NAME] ) Inactive Add New Menu" at bounding box center [673, 163] width 794 height 42
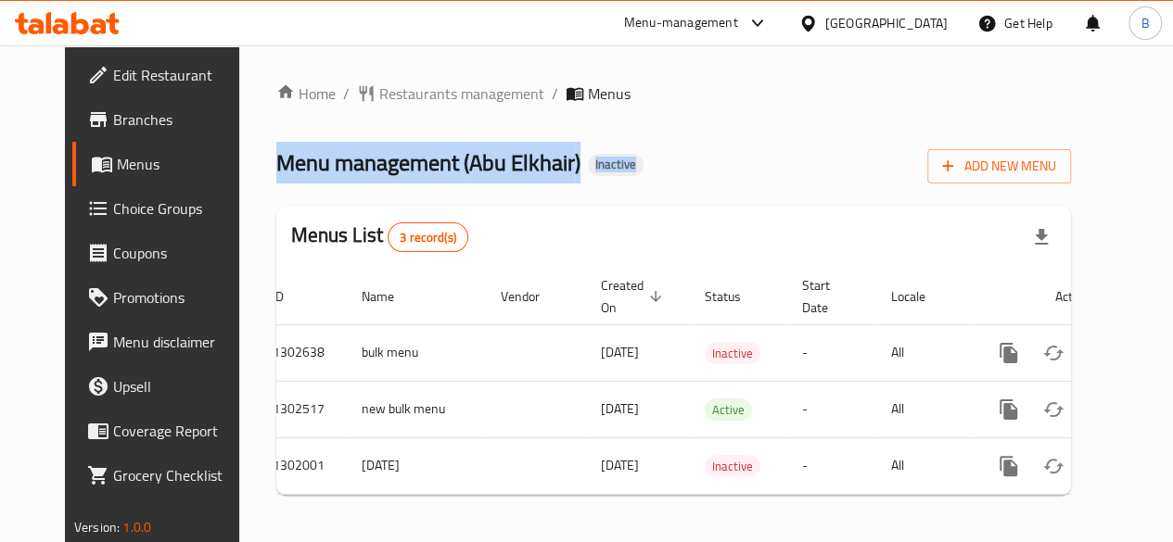
drag, startPoint x: 202, startPoint y: 155, endPoint x: 662, endPoint y: 174, distance: 460.2
click at [662, 174] on div "Home / Restaurants management / Menus Menu management ( [PERSON_NAME] ) Inactiv…" at bounding box center [673, 296] width 869 height 502
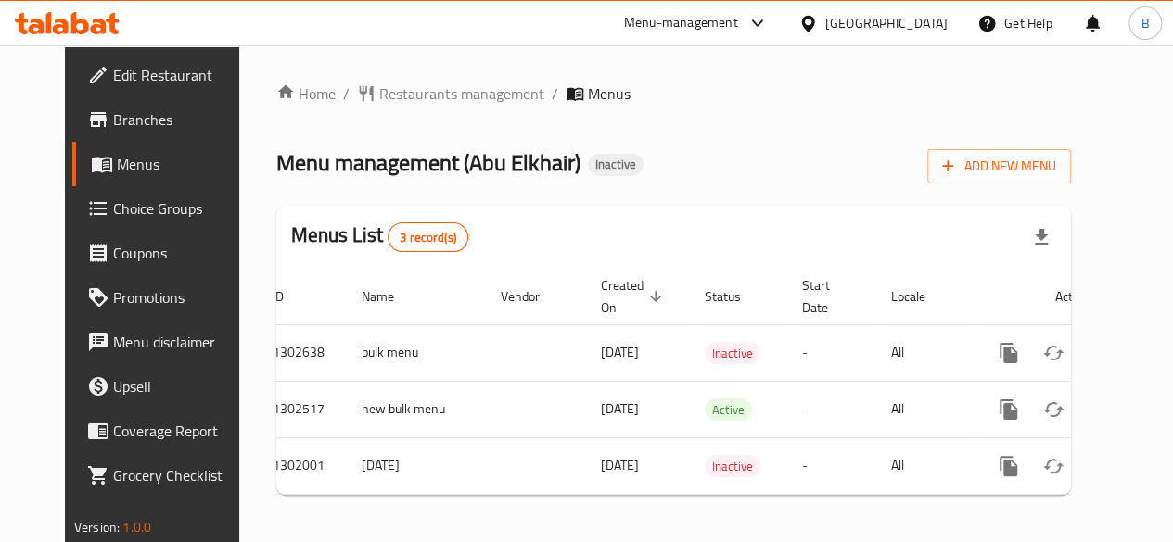
click at [662, 174] on div "Menu management ( [PERSON_NAME] ) Inactive Add New Menu" at bounding box center [673, 163] width 794 height 42
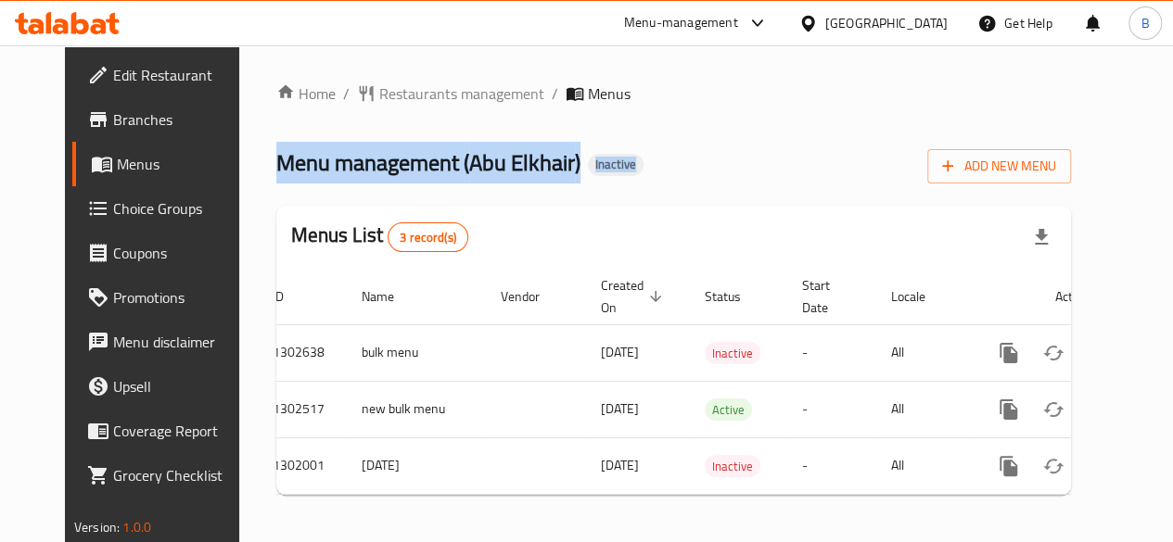
drag, startPoint x: 228, startPoint y: 158, endPoint x: 716, endPoint y: 178, distance: 488.0
click at [716, 178] on div "Home / Restaurants management / Menus Menu management ( [PERSON_NAME] ) Inactiv…" at bounding box center [673, 296] width 869 height 502
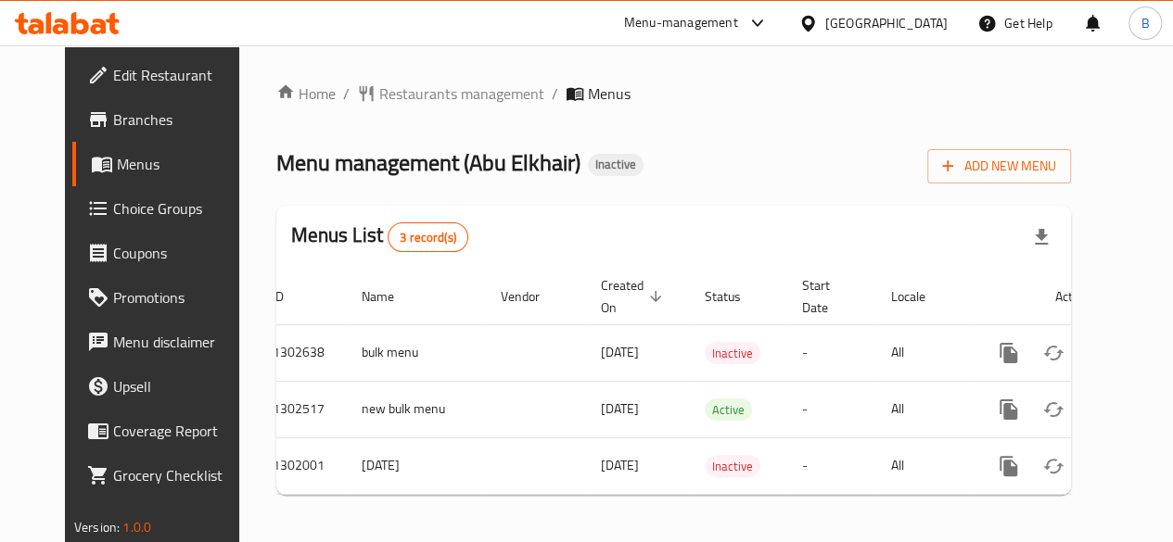
click at [716, 178] on div "Menu management ( [PERSON_NAME] ) Inactive Add New Menu" at bounding box center [673, 163] width 794 height 42
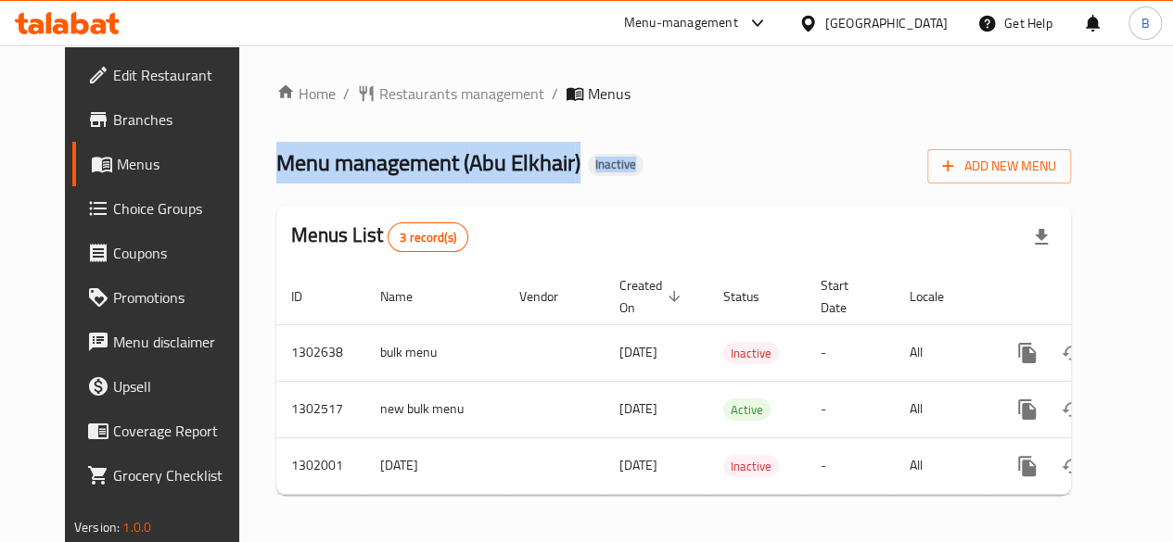
drag, startPoint x: 223, startPoint y: 169, endPoint x: 606, endPoint y: 165, distance: 382.9
click at [606, 165] on div "Home / Restaurants management / Menus Menu management ( [PERSON_NAME] ) Inactiv…" at bounding box center [673, 296] width 869 height 502
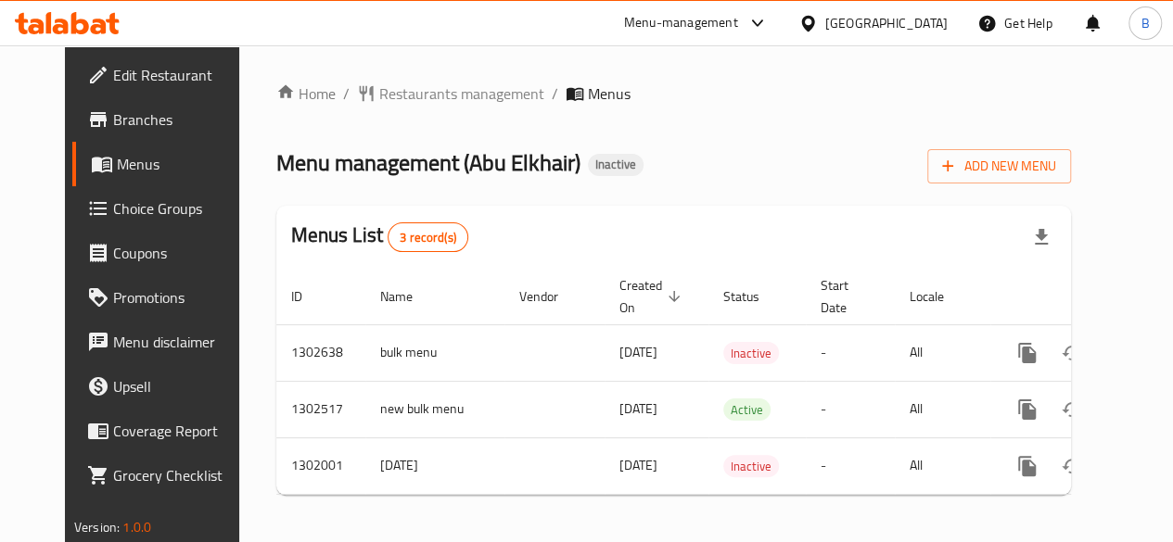
click at [606, 165] on div "Menu management ( [PERSON_NAME] ) Inactive Add New Menu" at bounding box center [673, 163] width 794 height 42
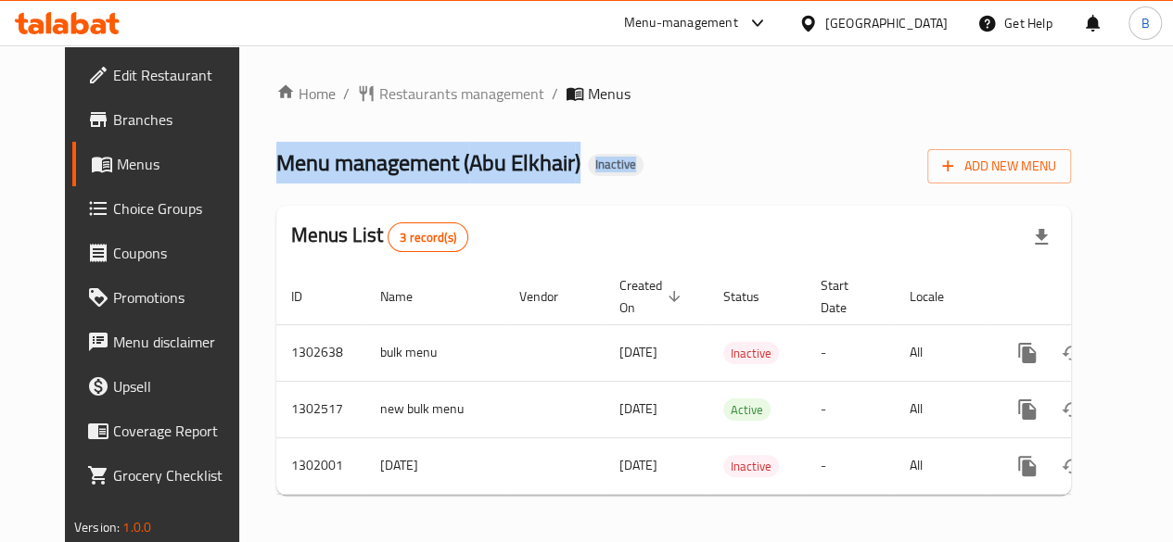
drag, startPoint x: 229, startPoint y: 169, endPoint x: 608, endPoint y: 157, distance: 379.3
click at [608, 157] on div "Home / Restaurants management / Menus Menu management ( [PERSON_NAME] ) Inactiv…" at bounding box center [673, 296] width 869 height 502
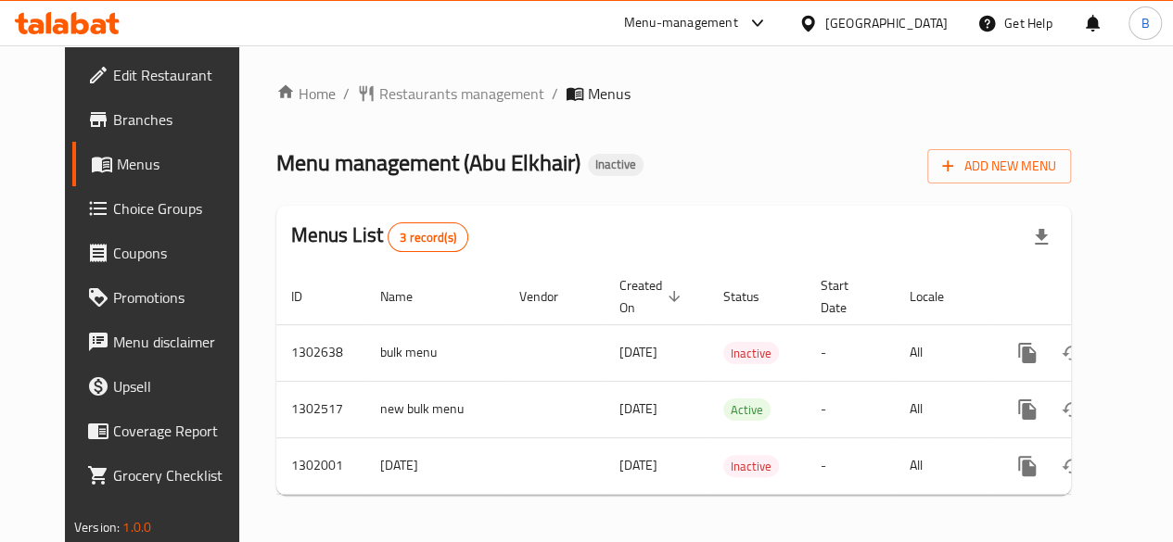
click at [608, 157] on div "Menu management ( [PERSON_NAME] ) Inactive Add New Menu" at bounding box center [673, 163] width 794 height 42
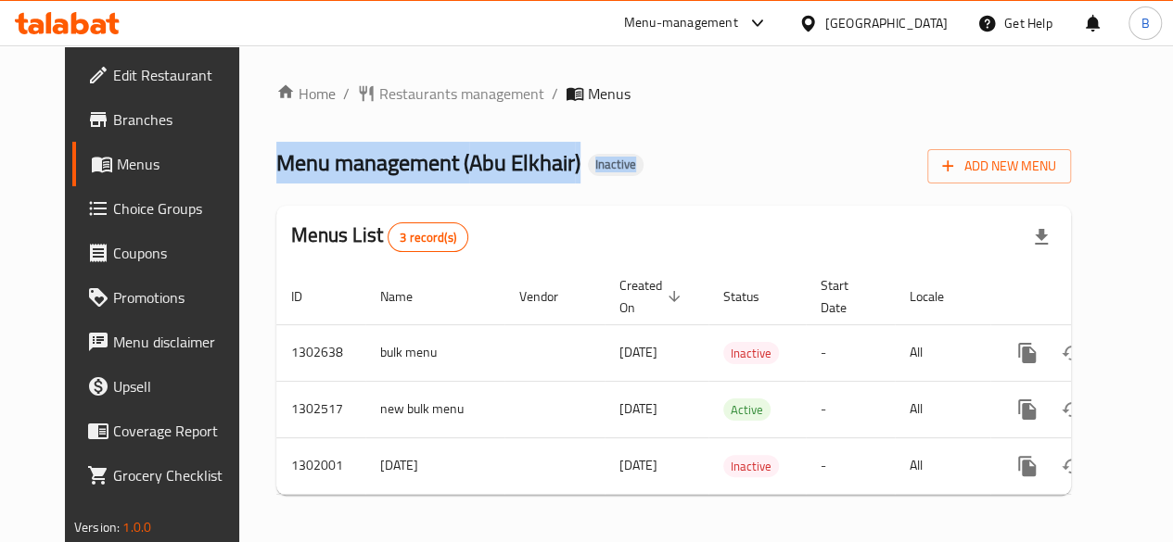
drag, startPoint x: 223, startPoint y: 159, endPoint x: 619, endPoint y: 162, distance: 395.8
click at [619, 162] on div "Home / Restaurants management / Menus Menu management ( [PERSON_NAME] ) Inactiv…" at bounding box center [673, 296] width 869 height 502
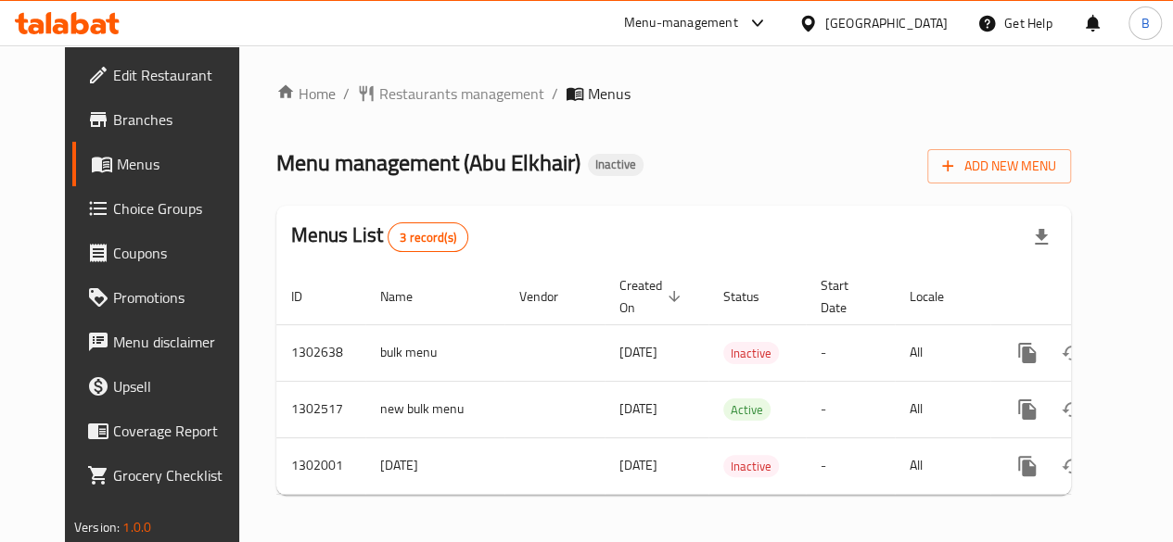
click at [619, 162] on div "Menu management ( [PERSON_NAME] ) Inactive Add New Menu" at bounding box center [673, 163] width 794 height 42
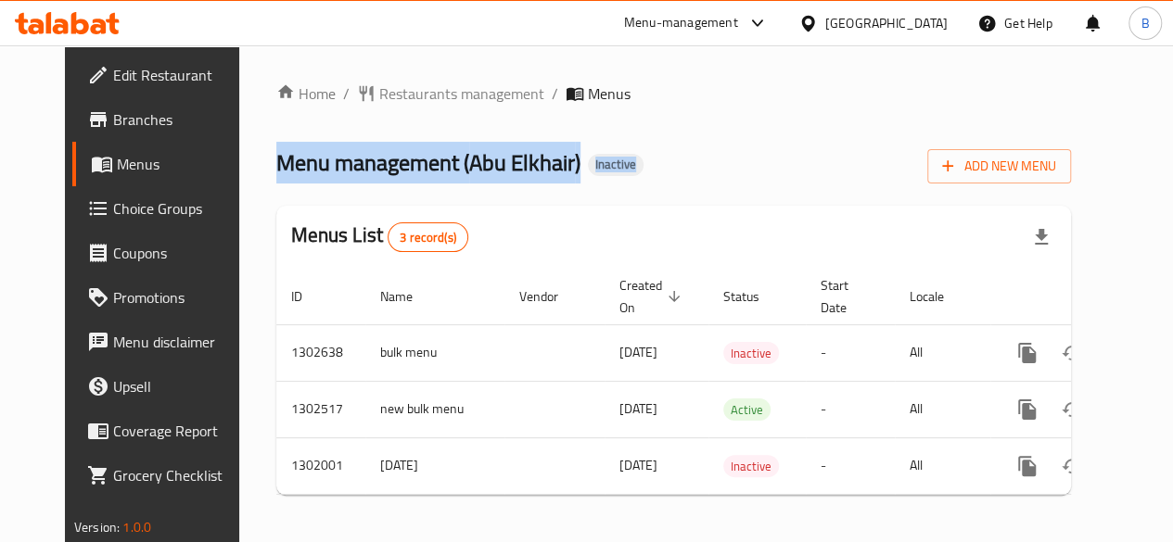
drag, startPoint x: 220, startPoint y: 157, endPoint x: 658, endPoint y: 155, distance: 438.5
click at [658, 155] on div "Home / Restaurants management / Menus Menu management ( [PERSON_NAME] ) Inactiv…" at bounding box center [673, 296] width 869 height 502
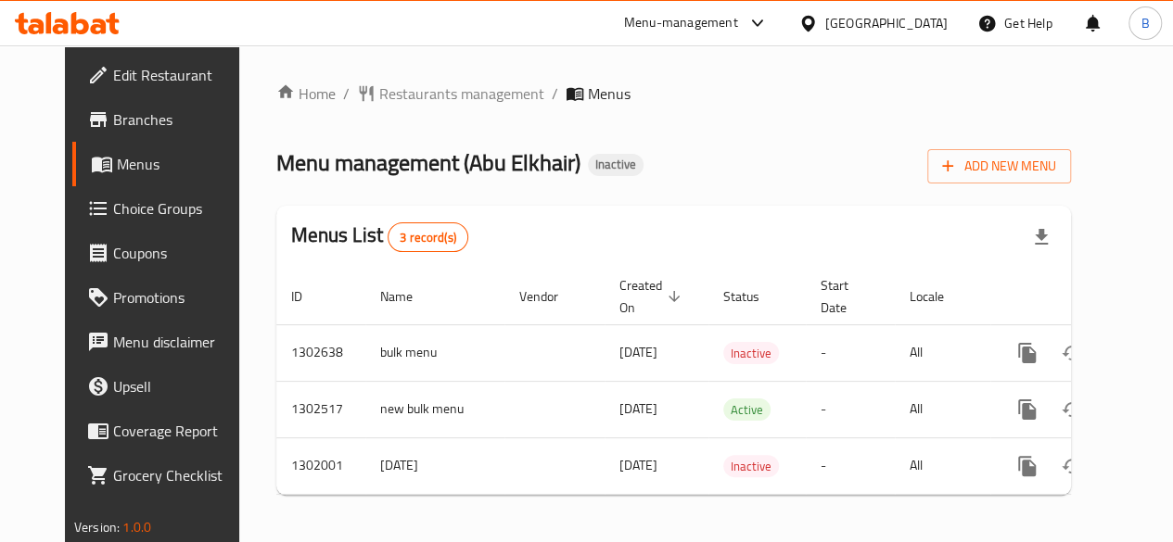
click at [658, 155] on div "Menu management ( [PERSON_NAME] ) Inactive Add New Menu" at bounding box center [673, 163] width 794 height 42
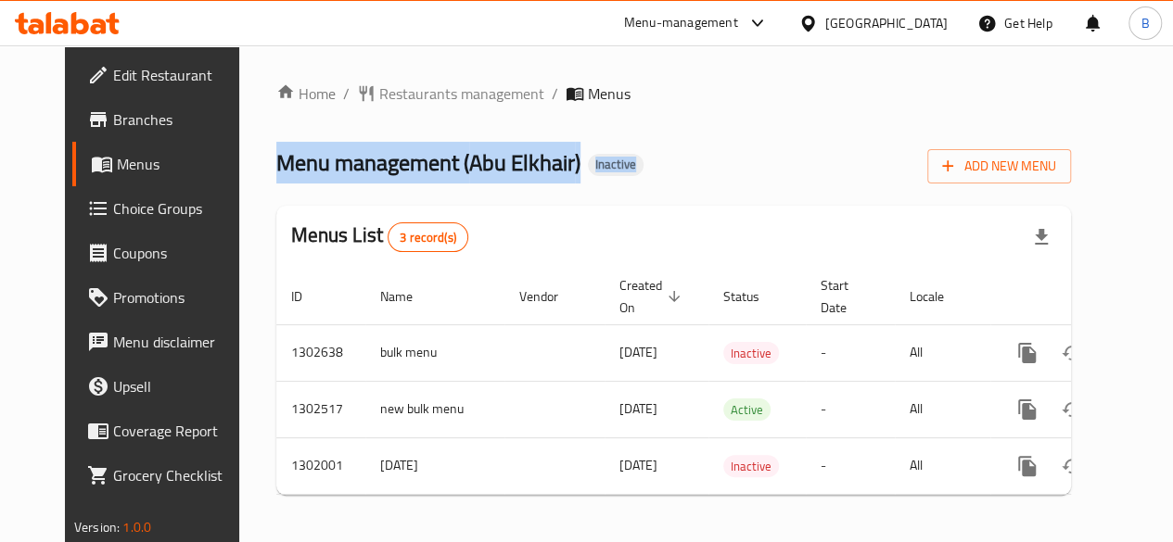
drag, startPoint x: 225, startPoint y: 167, endPoint x: 605, endPoint y: 156, distance: 380.2
click at [605, 156] on div "Home / Restaurants management / Menus Menu management ( [PERSON_NAME] ) Inactiv…" at bounding box center [673, 296] width 869 height 502
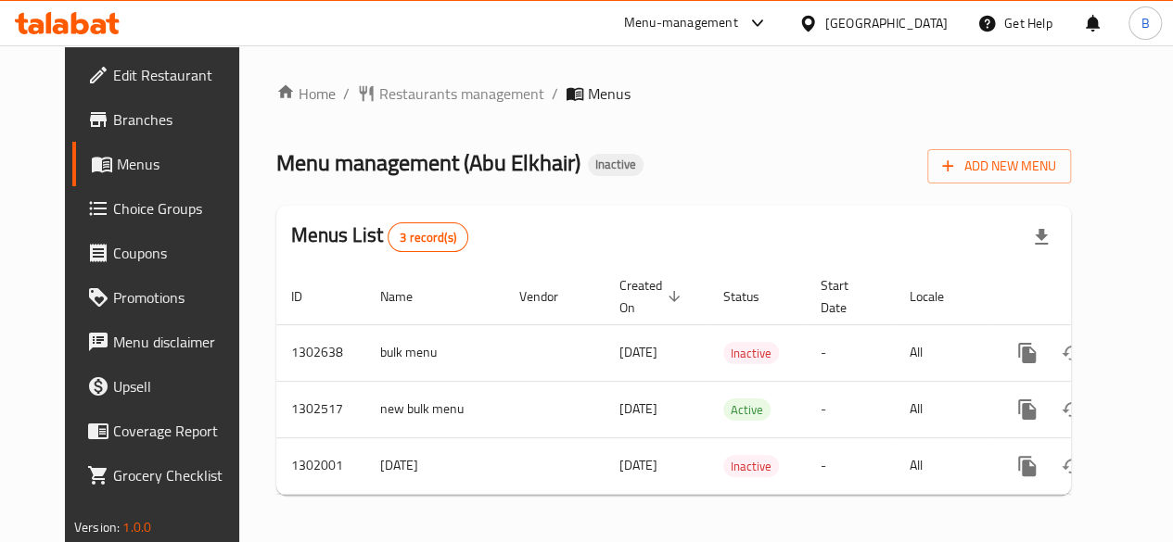
click at [605, 156] on div "Menu management ( [PERSON_NAME] ) Inactive Add New Menu" at bounding box center [673, 163] width 794 height 42
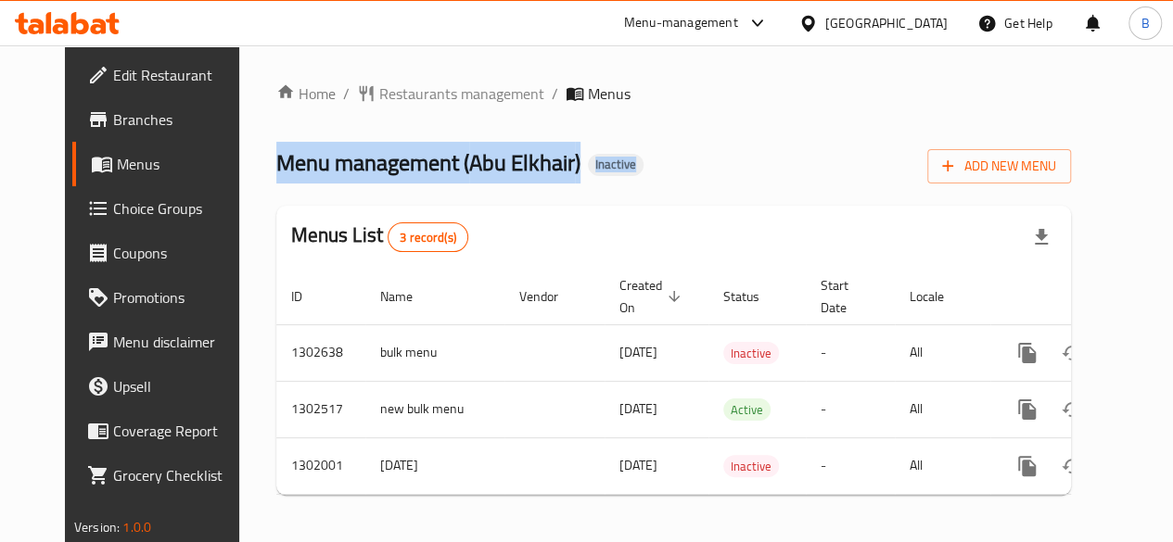
drag, startPoint x: 226, startPoint y: 160, endPoint x: 660, endPoint y: 170, distance: 433.9
click at [660, 170] on div "Home / Restaurants management / Menus Menu management ( [PERSON_NAME] ) Inactiv…" at bounding box center [673, 296] width 869 height 502
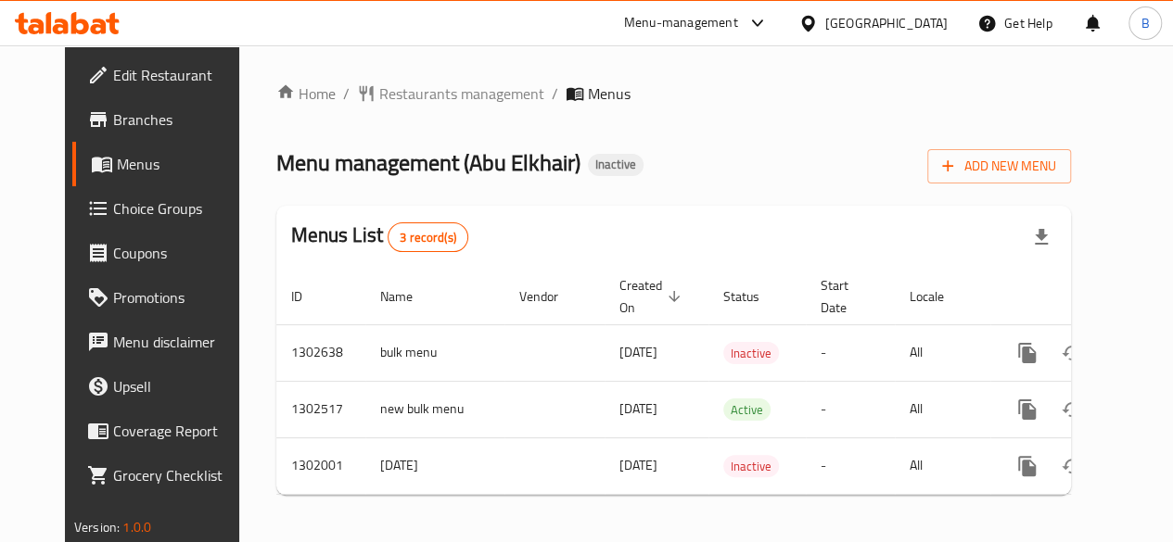
click at [660, 170] on div "Menu management ( [PERSON_NAME] ) Inactive Add New Menu" at bounding box center [673, 163] width 794 height 42
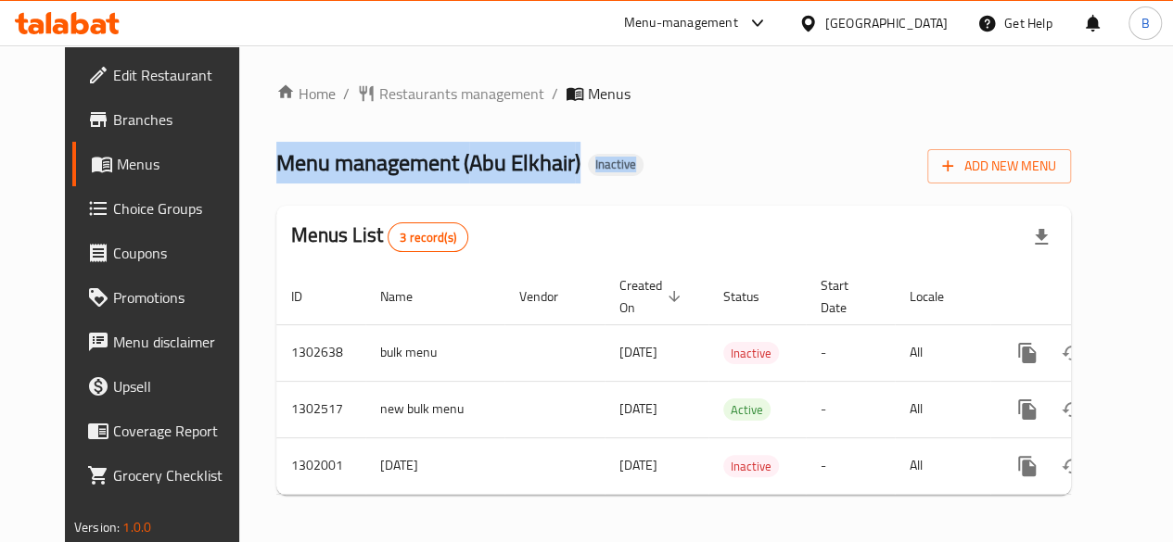
drag, startPoint x: 227, startPoint y: 160, endPoint x: 641, endPoint y: 162, distance: 413.4
click at [641, 162] on div "Home / Restaurants management / Menus Menu management ( [PERSON_NAME] ) Inactiv…" at bounding box center [673, 296] width 869 height 502
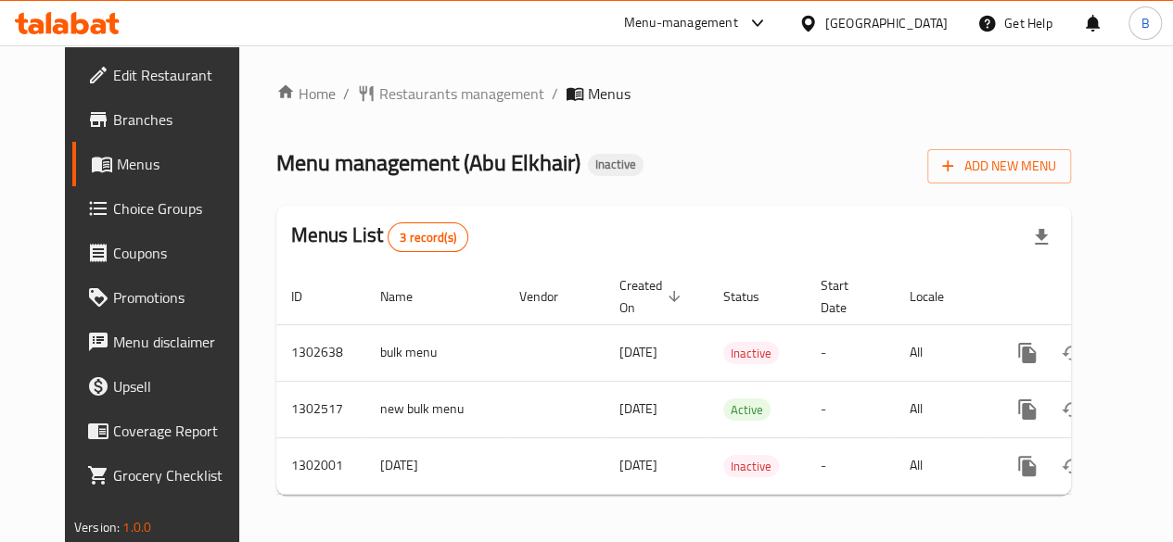
click at [641, 162] on div "Menu management ( [PERSON_NAME] ) Inactive Add New Menu" at bounding box center [673, 163] width 794 height 42
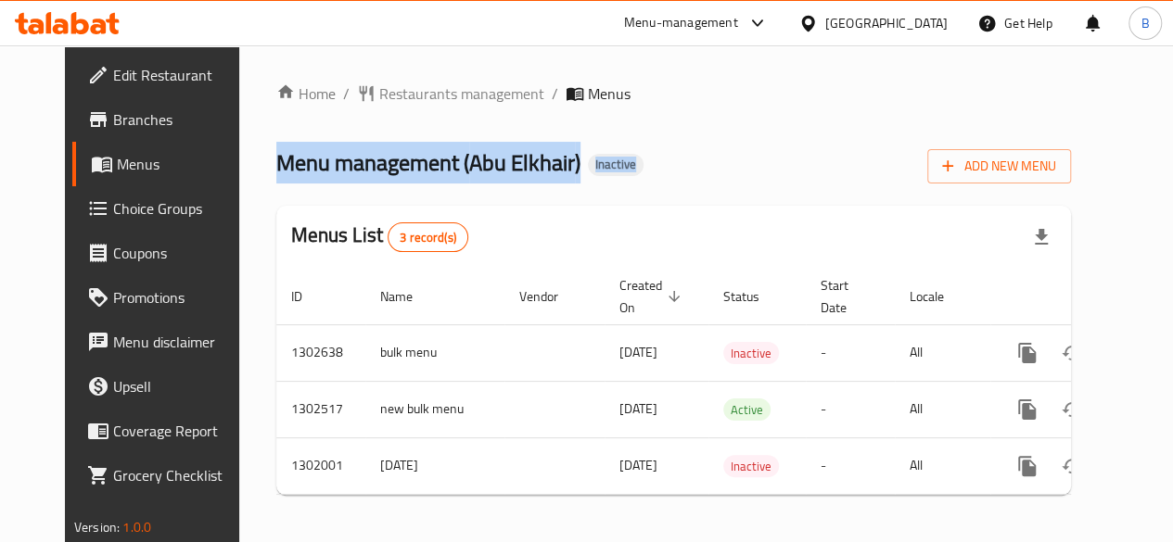
drag, startPoint x: 227, startPoint y: 161, endPoint x: 624, endPoint y: 179, distance: 397.1
click at [624, 179] on div "Home / Restaurants management / Menus Menu management ( [PERSON_NAME] ) Inactiv…" at bounding box center [673, 296] width 869 height 502
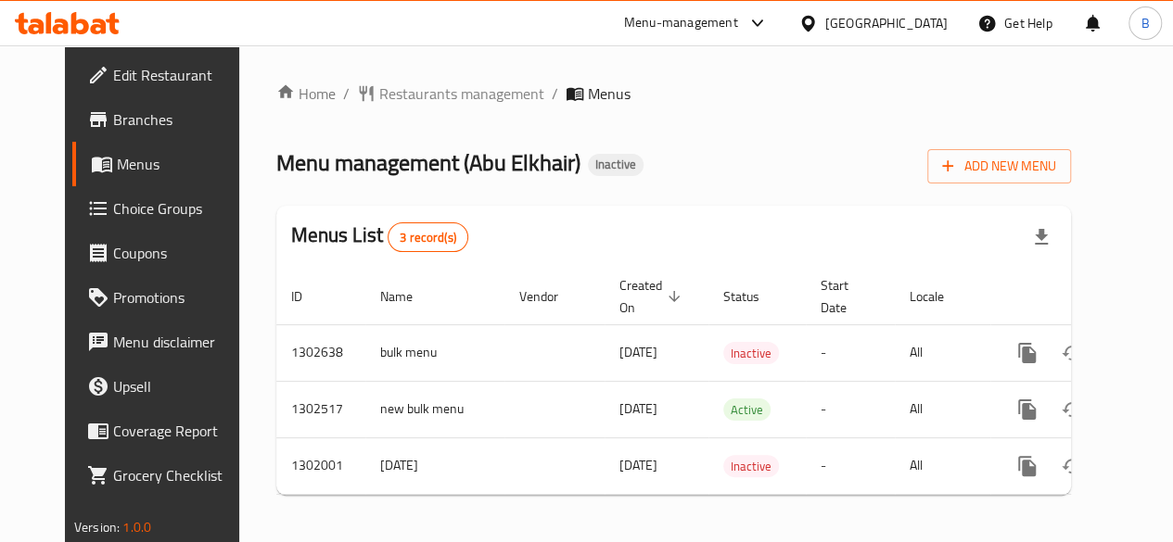
click at [624, 179] on div "Menu management ( [PERSON_NAME] ) Inactive Add New Menu" at bounding box center [673, 163] width 794 height 42
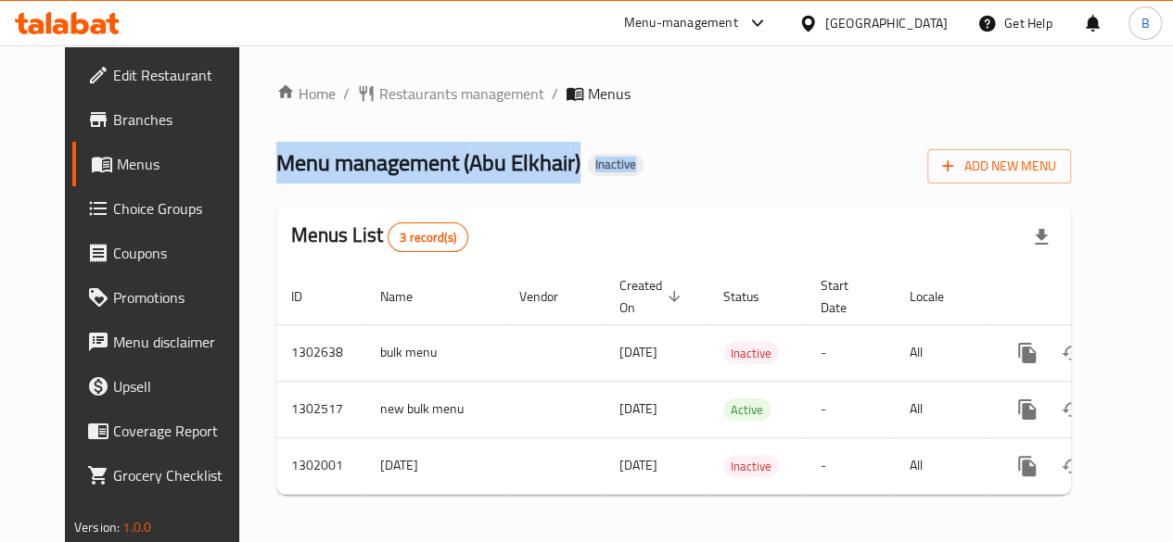
drag, startPoint x: 230, startPoint y: 155, endPoint x: 601, endPoint y: 180, distance: 371.6
click at [601, 180] on div "Home / Restaurants management / Menus Menu management ( [PERSON_NAME] ) Inactiv…" at bounding box center [673, 296] width 869 height 502
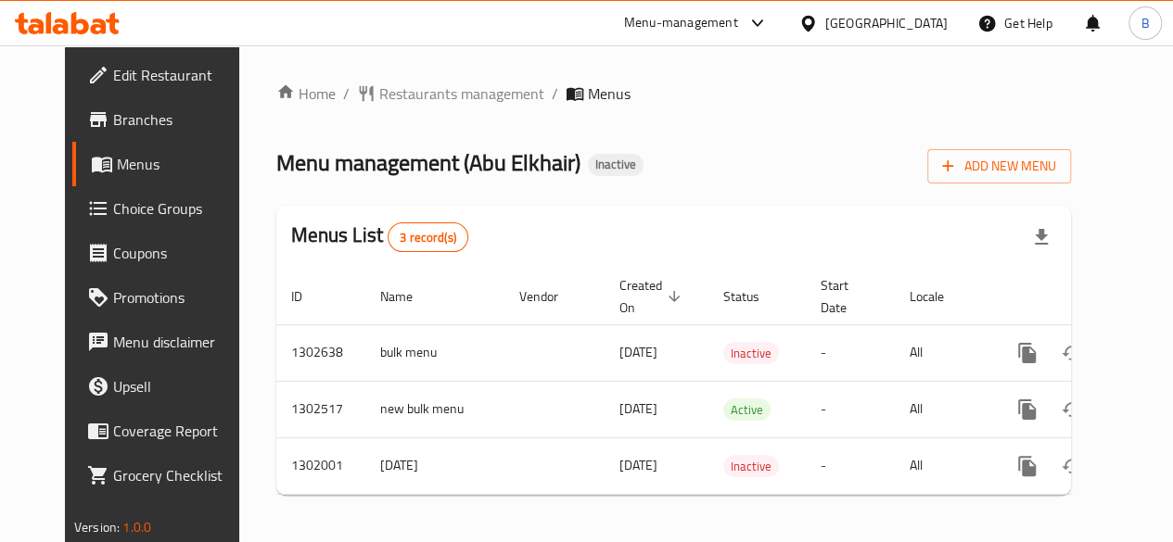
click at [601, 180] on div "Menu management ( [PERSON_NAME] ) Inactive Add New Menu" at bounding box center [673, 163] width 794 height 42
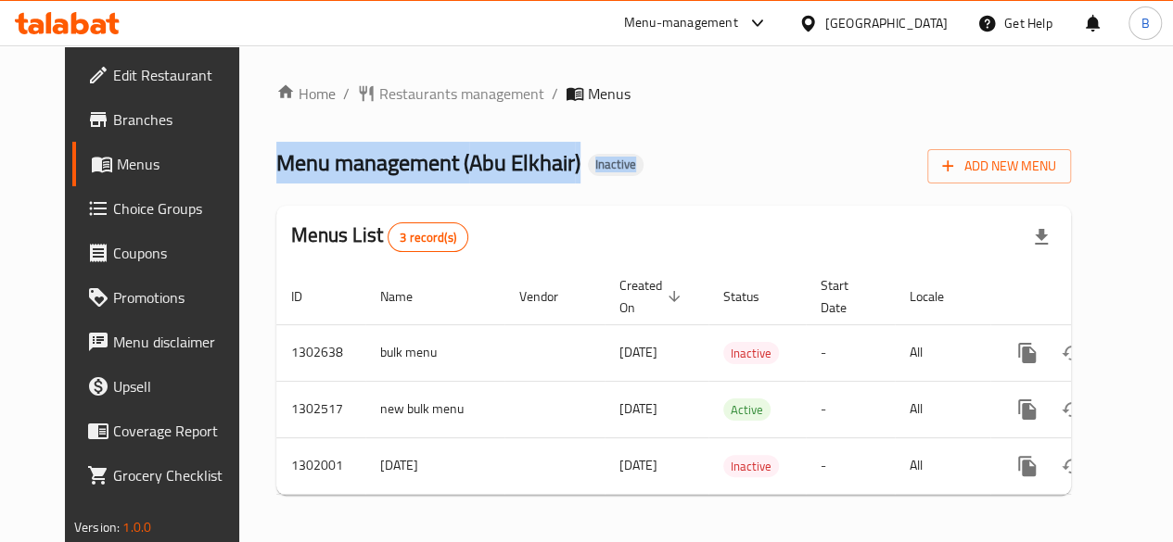
drag, startPoint x: 230, startPoint y: 165, endPoint x: 639, endPoint y: 161, distance: 408.8
click at [639, 161] on div "Home / Restaurants management / Menus Menu management ( [PERSON_NAME] ) Inactiv…" at bounding box center [673, 296] width 869 height 502
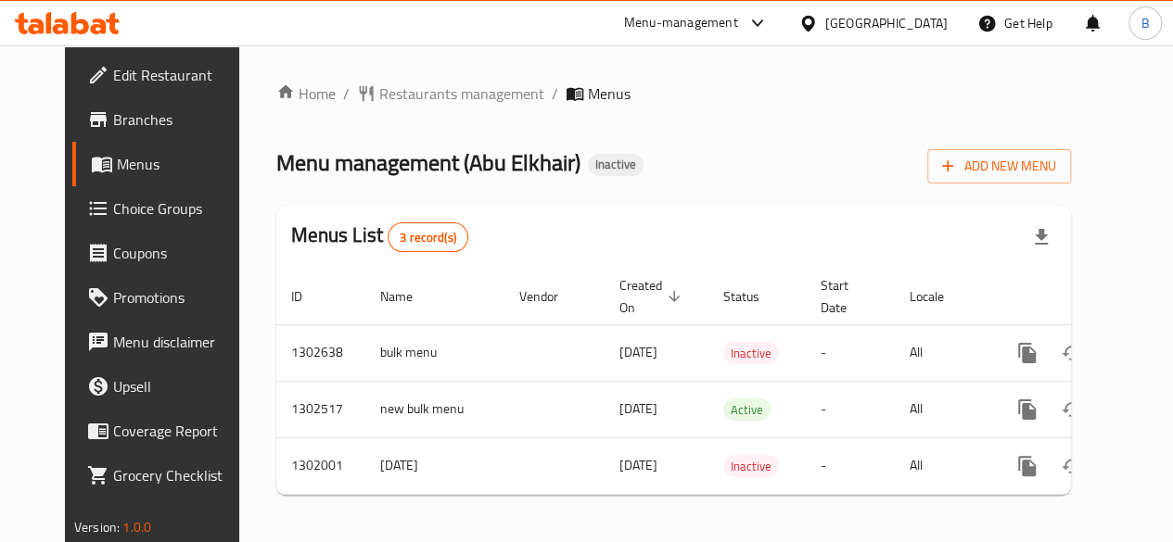
click at [639, 161] on div "Menu management ( [PERSON_NAME] ) Inactive Add New Menu" at bounding box center [673, 163] width 794 height 42
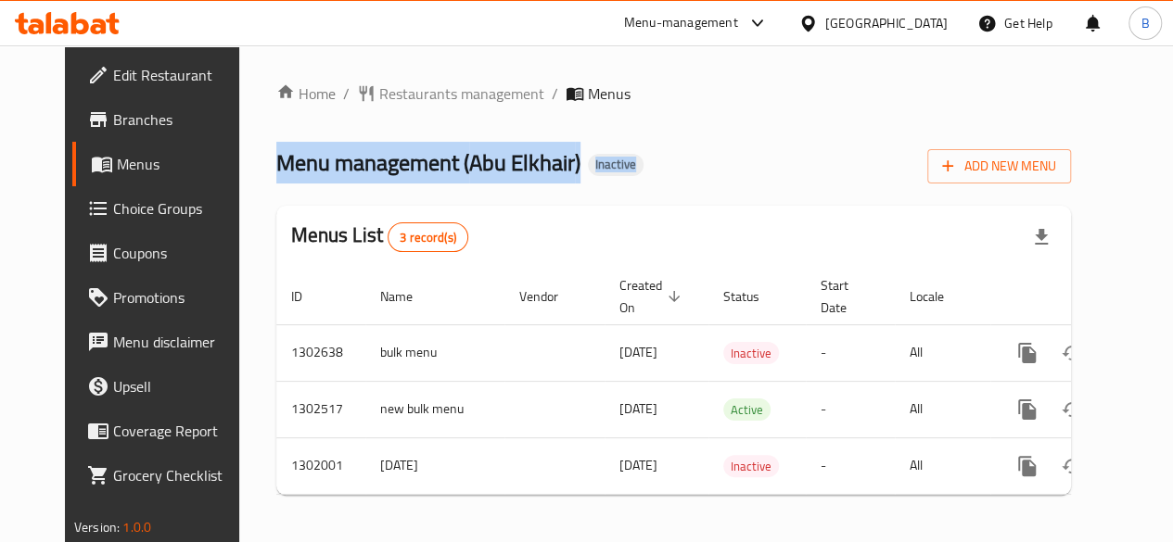
drag, startPoint x: 232, startPoint y: 168, endPoint x: 647, endPoint y: 176, distance: 415.4
click at [647, 176] on div "Menu management ( [PERSON_NAME] ) Inactive Add New Menu" at bounding box center [673, 163] width 794 height 42
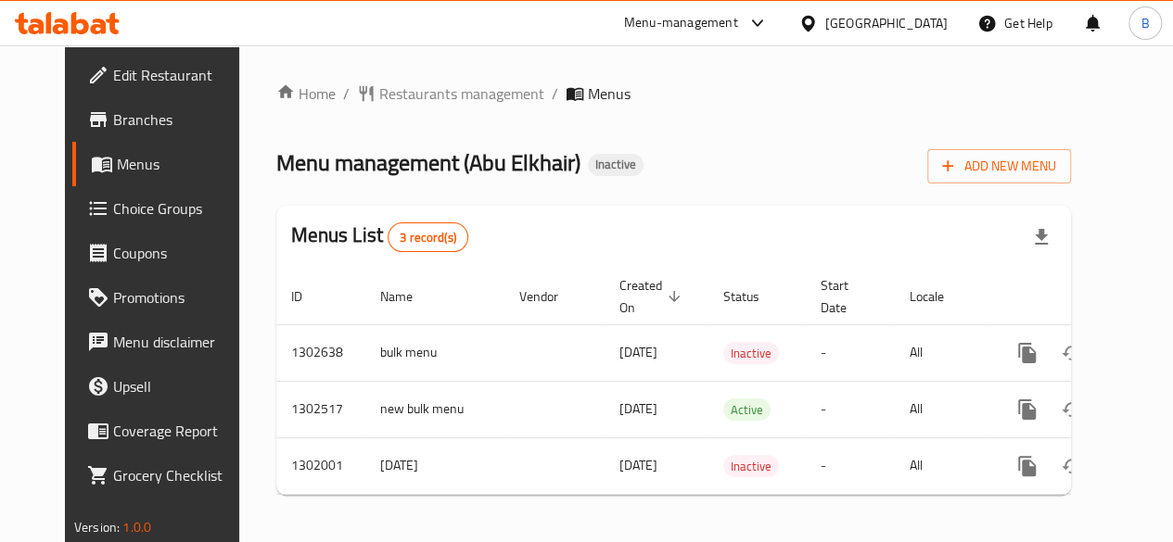
click at [647, 176] on div "Menu management ( [PERSON_NAME] ) Inactive Add New Menu" at bounding box center [673, 163] width 794 height 42
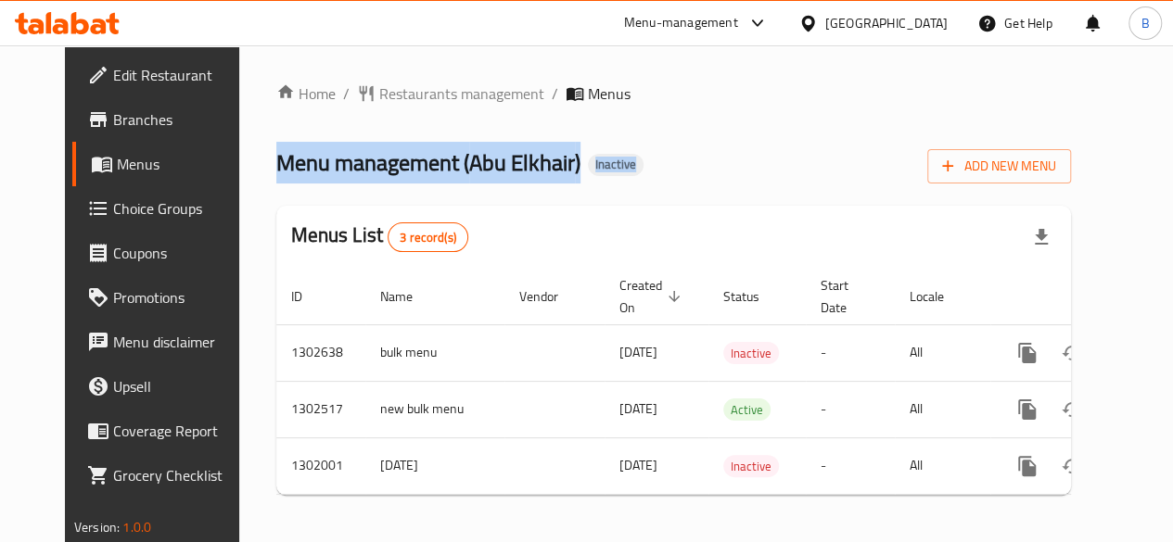
drag, startPoint x: 228, startPoint y: 159, endPoint x: 651, endPoint y: 146, distance: 422.9
click at [651, 146] on div "Home / Restaurants management / Menus Menu management ( [PERSON_NAME] ) Inactiv…" at bounding box center [673, 296] width 869 height 502
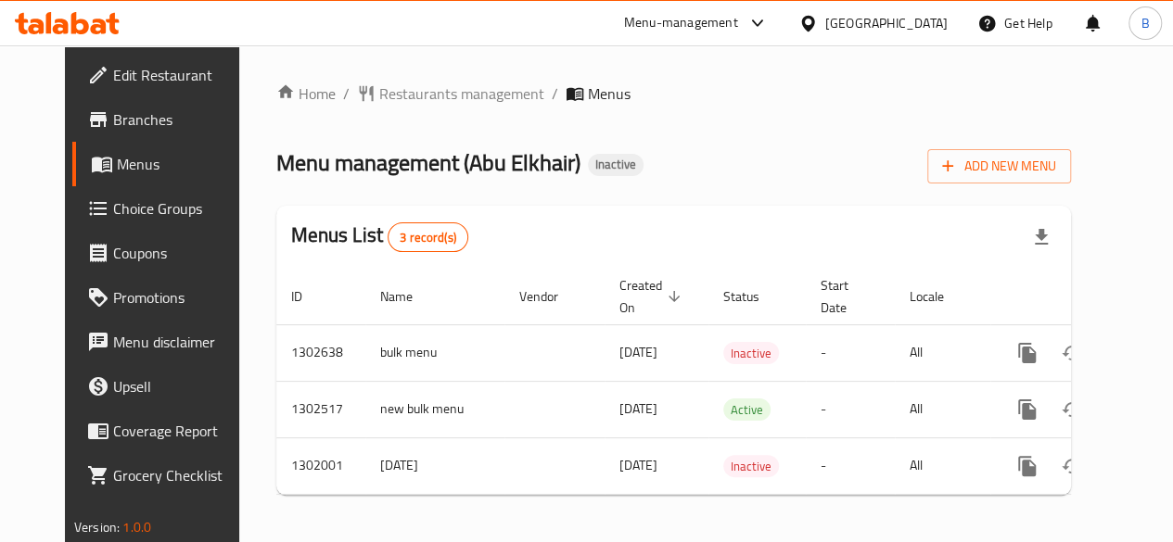
click at [651, 146] on div "Menu management ( [PERSON_NAME] ) Inactive Add New Menu" at bounding box center [673, 163] width 794 height 42
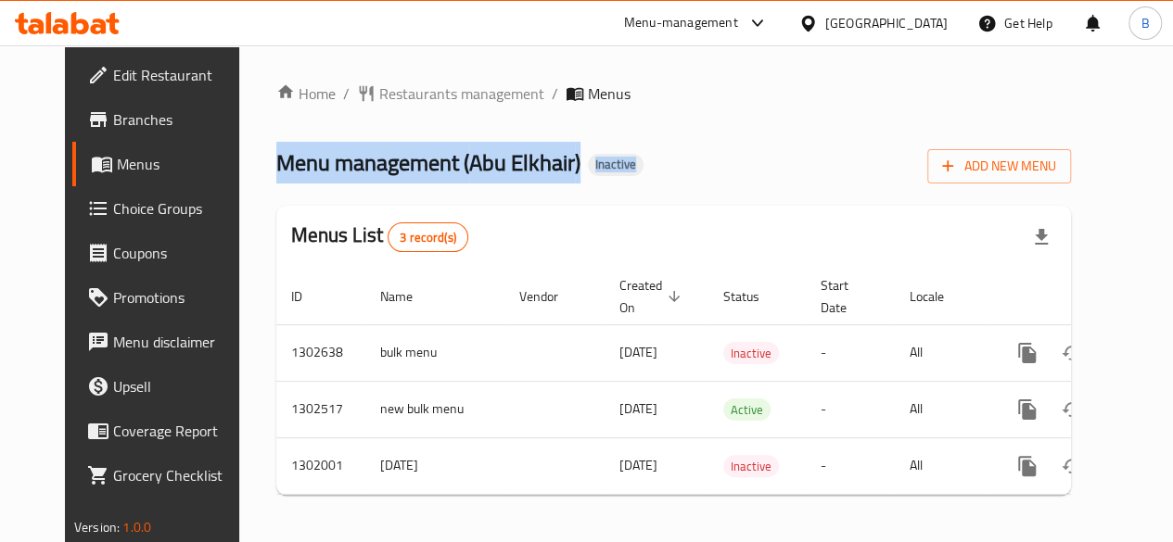
drag, startPoint x: 225, startPoint y: 164, endPoint x: 628, endPoint y: 160, distance: 403.3
click at [628, 160] on div "Home / Restaurants management / Menus Menu management ( [PERSON_NAME] ) Inactiv…" at bounding box center [673, 296] width 869 height 502
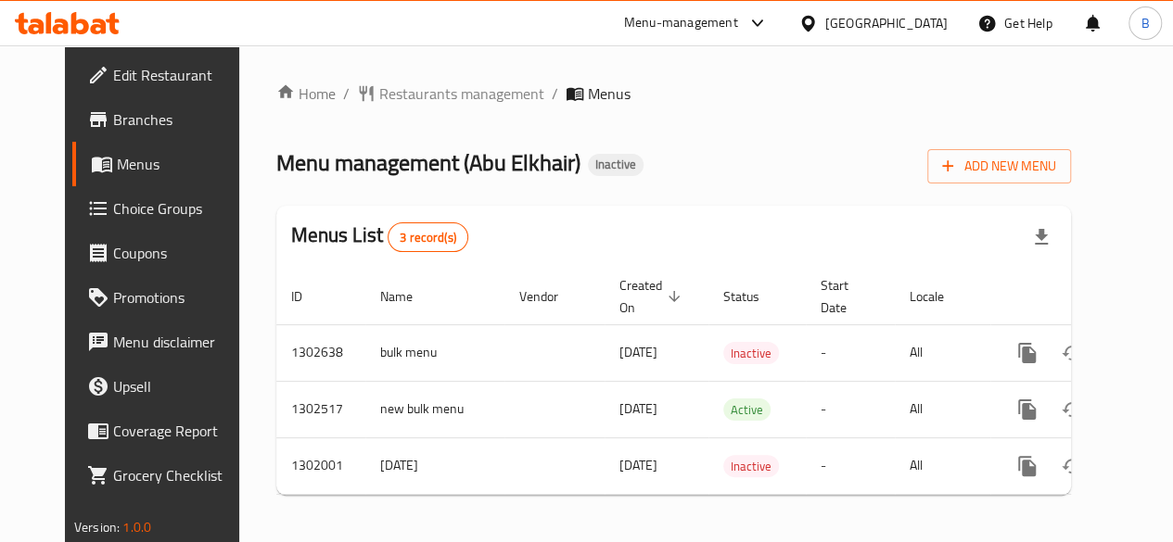
click at [628, 160] on div "Menu management ( [PERSON_NAME] ) Inactive Add New Menu" at bounding box center [673, 163] width 794 height 42
